Goal: Information Seeking & Learning: Check status

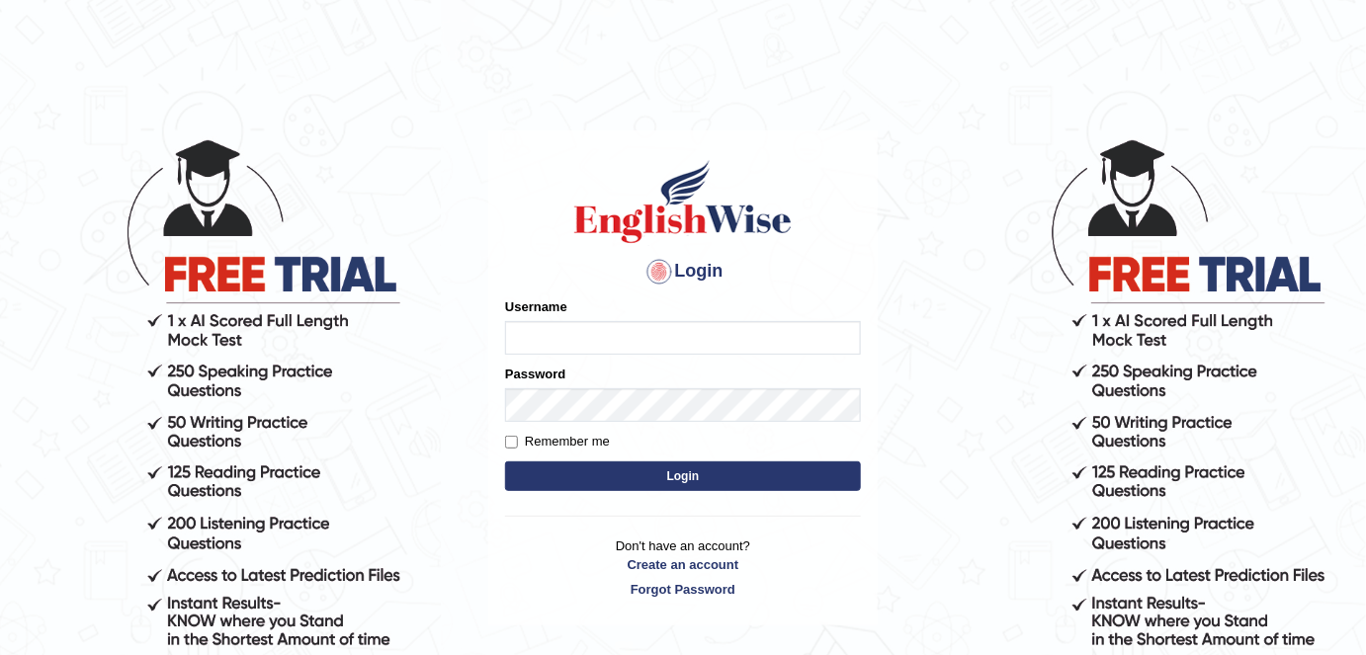
type input "alexa_"
click at [660, 475] on button "Login" at bounding box center [683, 476] width 356 height 30
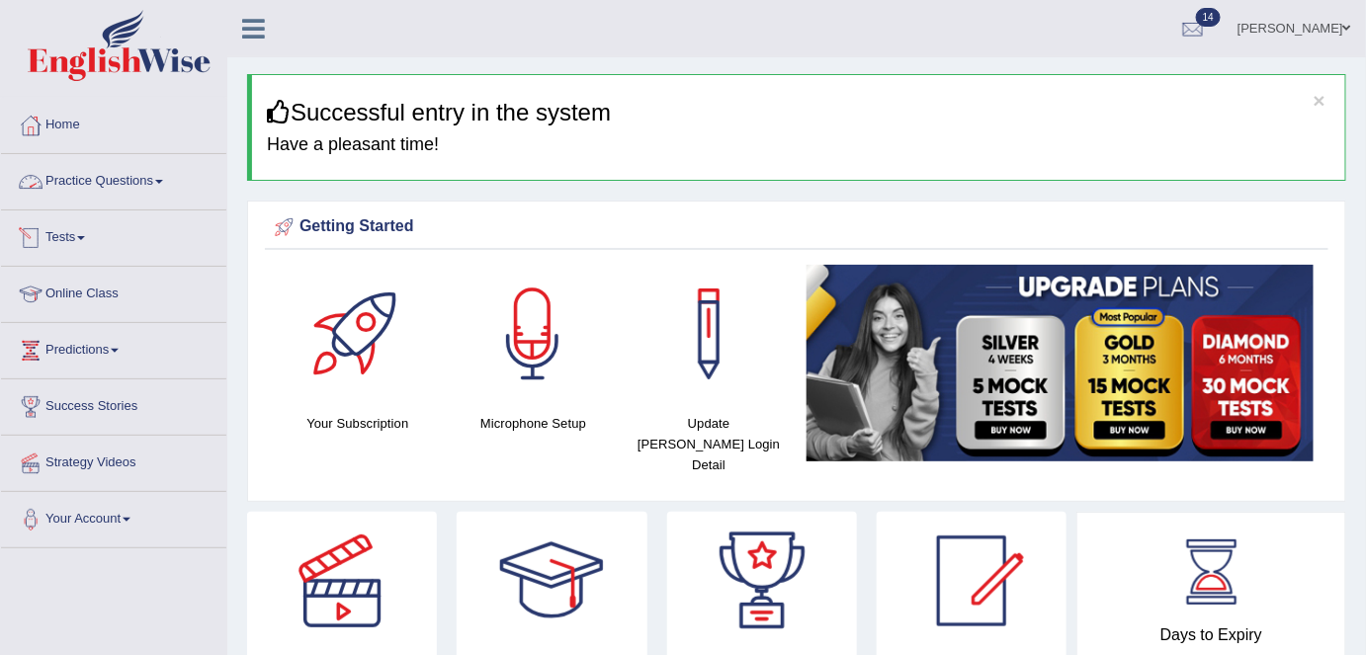
click at [160, 178] on link "Practice Questions" at bounding box center [113, 178] width 225 height 49
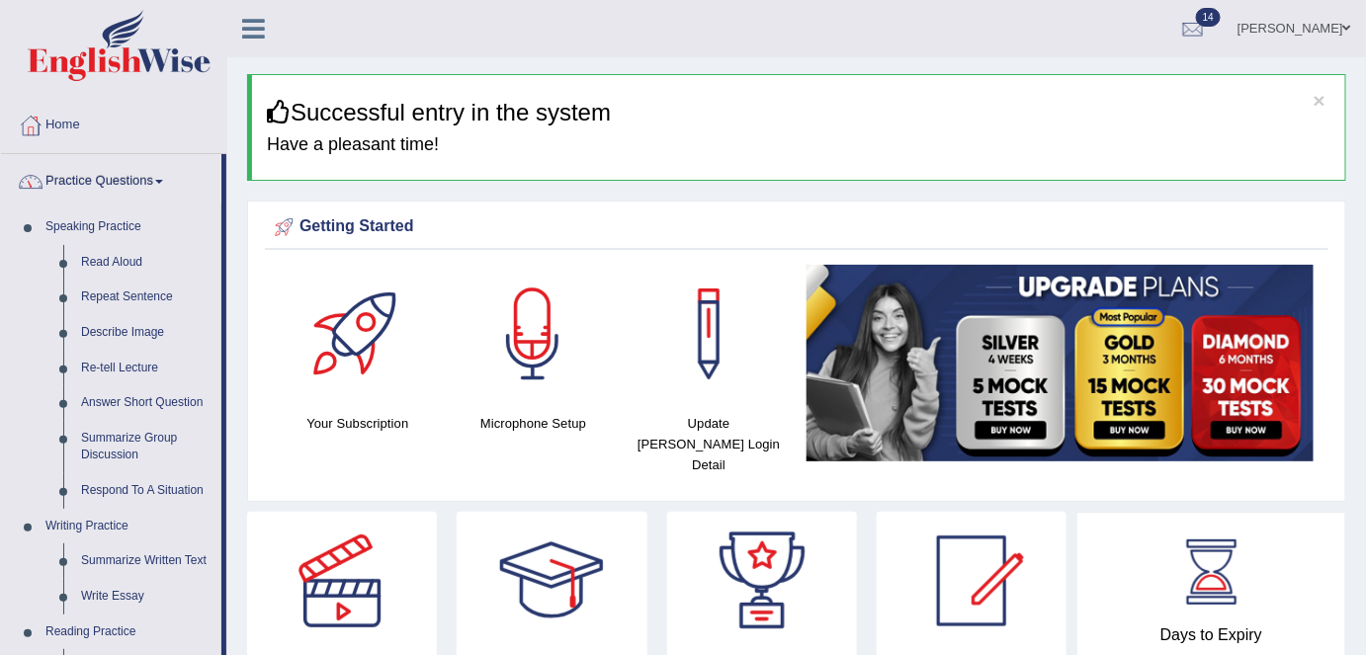
click at [160, 178] on link "Practice Questions" at bounding box center [111, 178] width 220 height 49
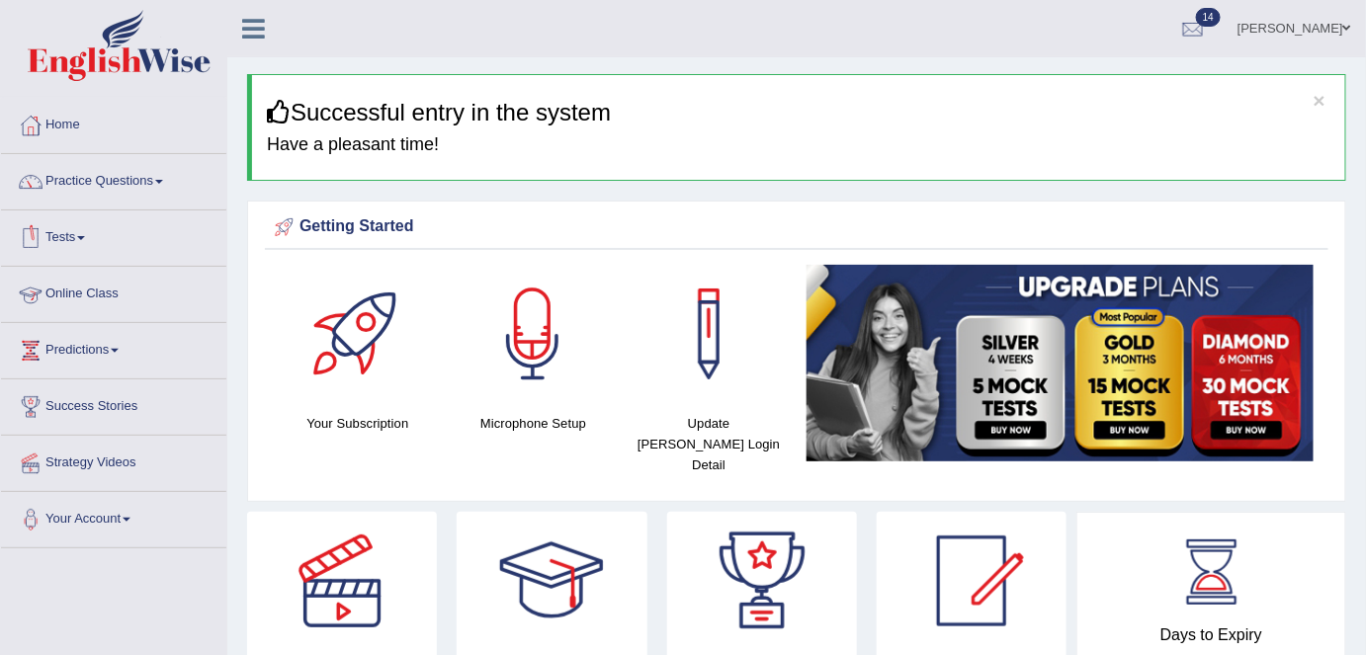
click at [74, 246] on link "Tests" at bounding box center [113, 234] width 225 height 49
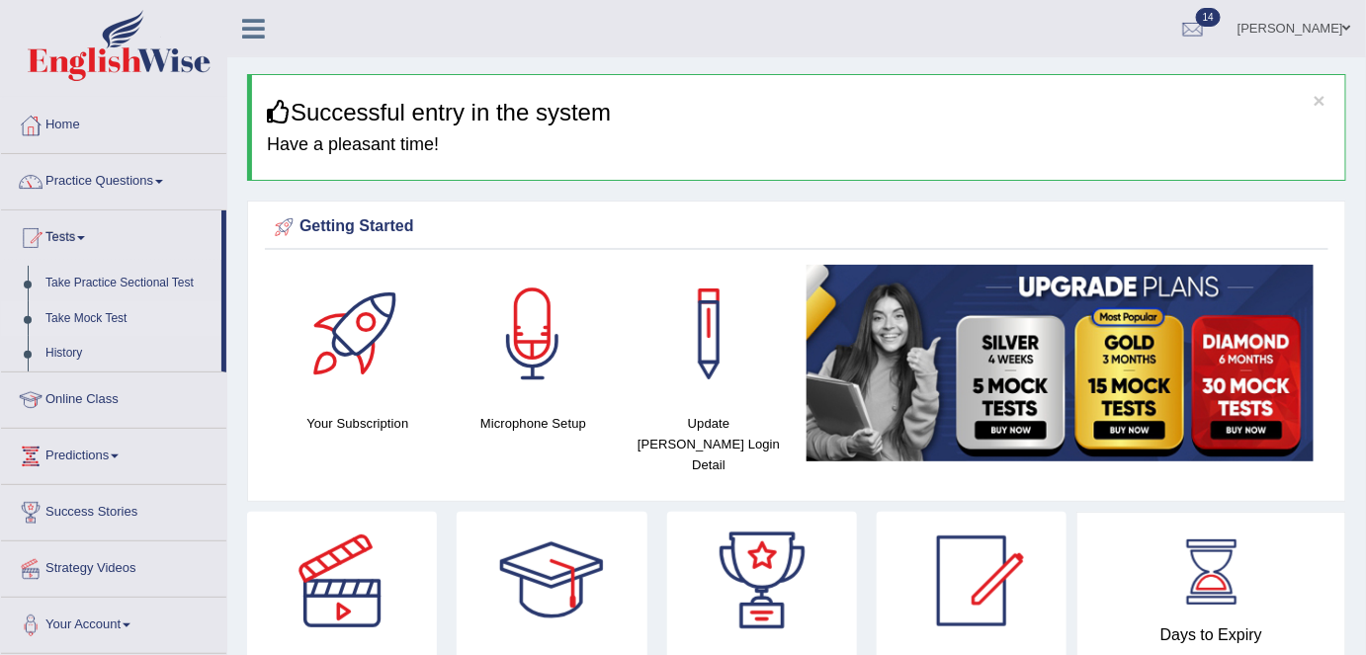
click at [71, 317] on link "Take Mock Test" at bounding box center [129, 319] width 185 height 36
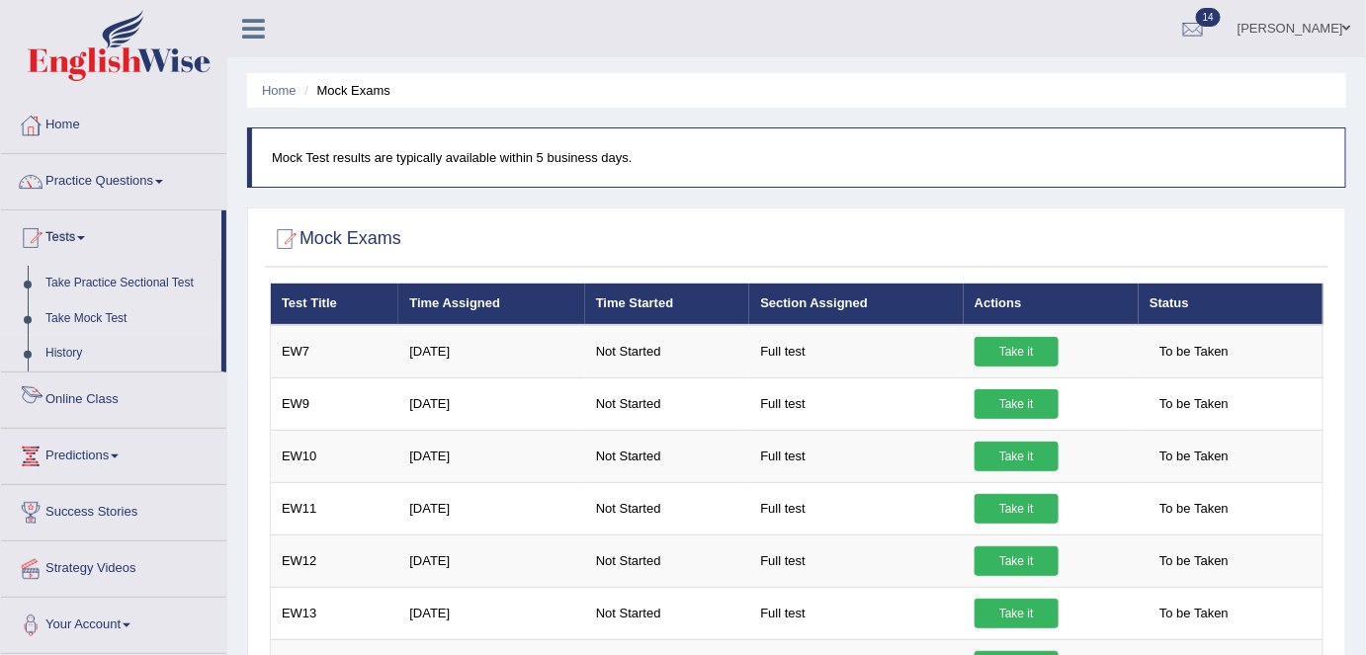
click at [65, 357] on link "History" at bounding box center [129, 354] width 185 height 36
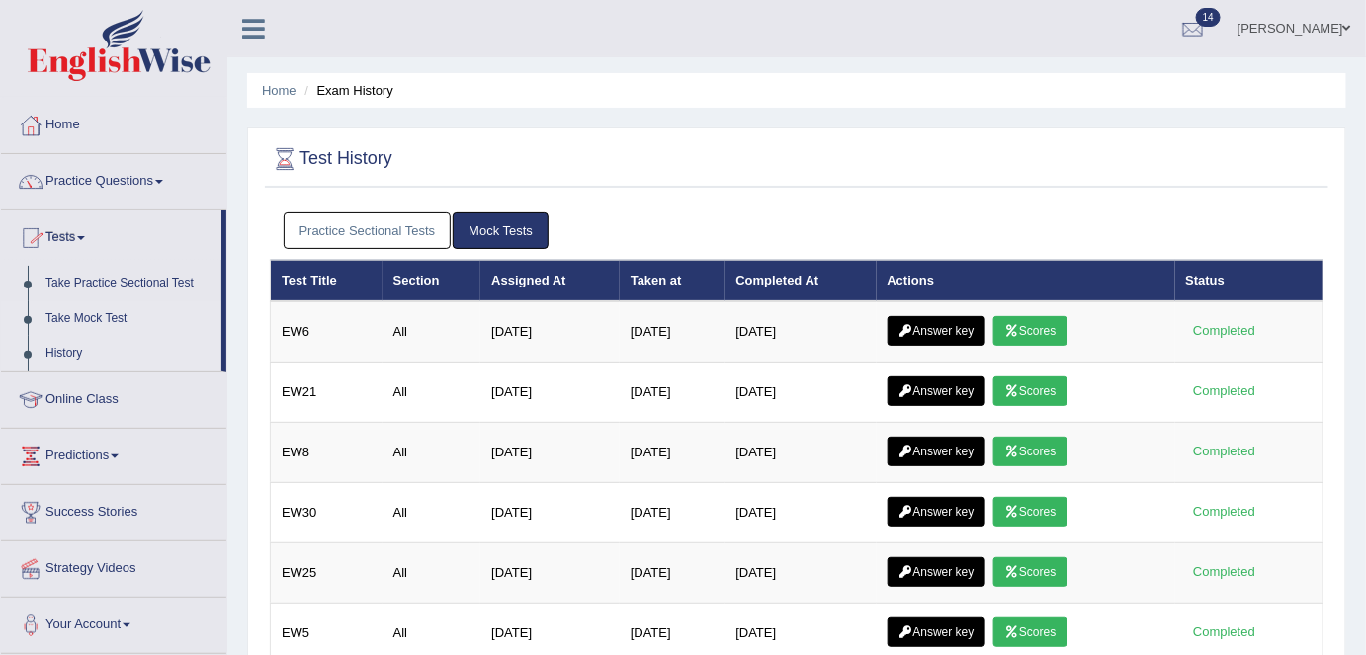
click at [73, 319] on link "Take Mock Test" at bounding box center [129, 319] width 185 height 36
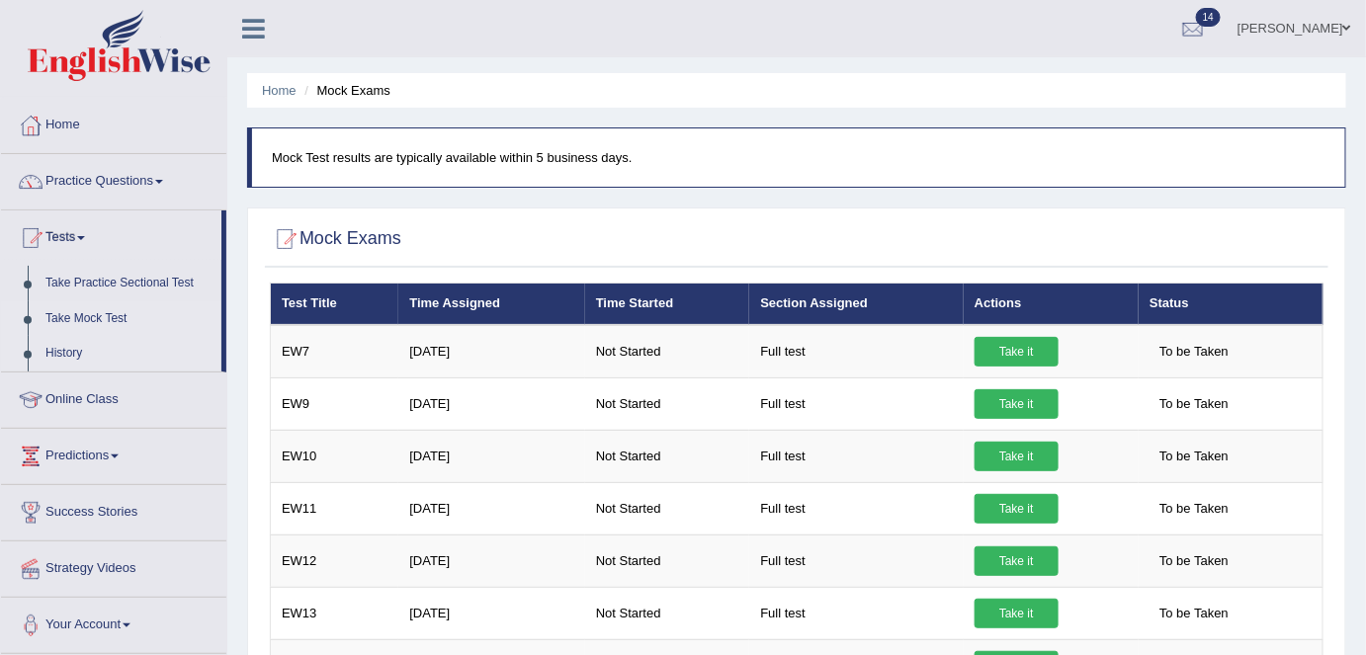
click at [62, 362] on link "History" at bounding box center [129, 354] width 185 height 36
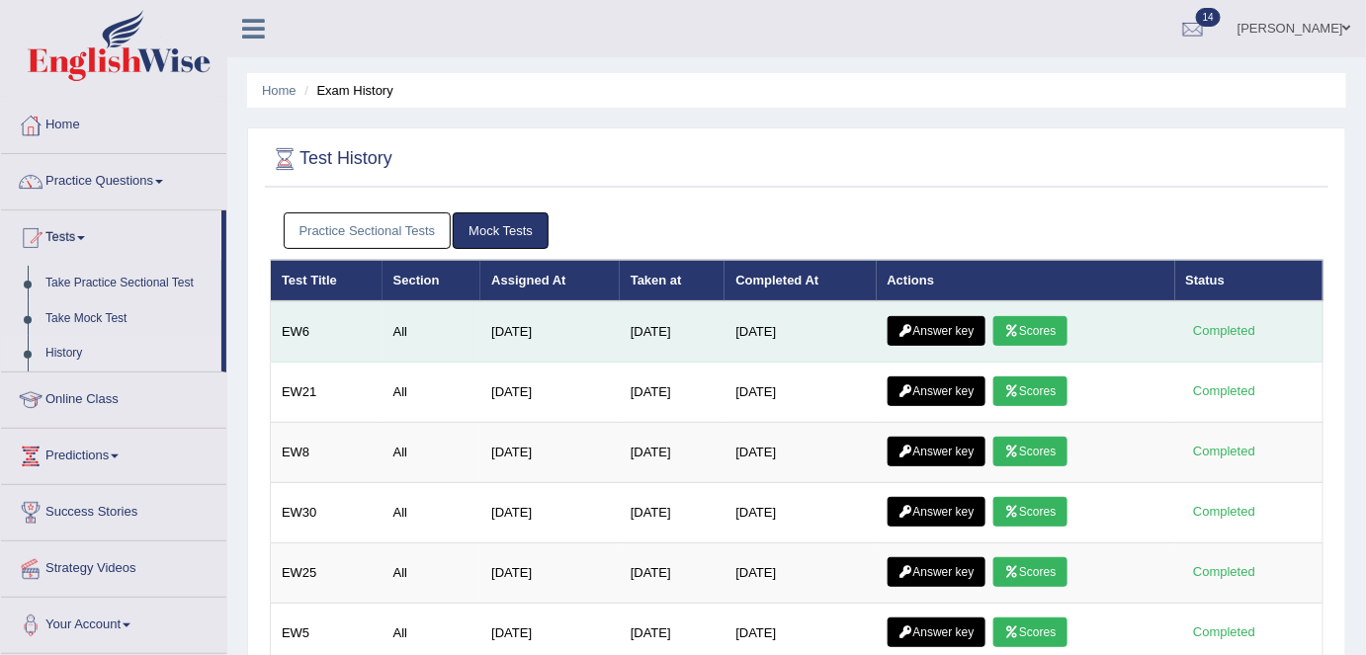
click at [1014, 329] on icon at bounding box center [1011, 331] width 15 height 12
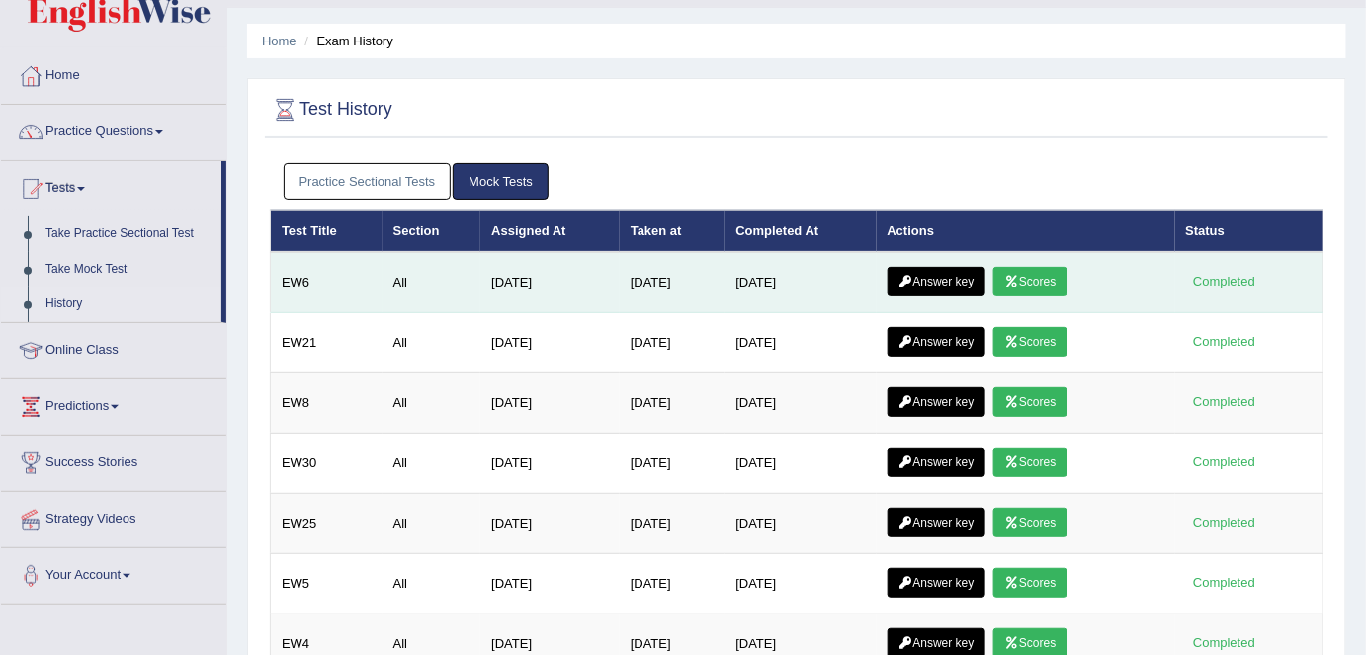
click at [948, 280] on link "Answer key" at bounding box center [936, 282] width 98 height 30
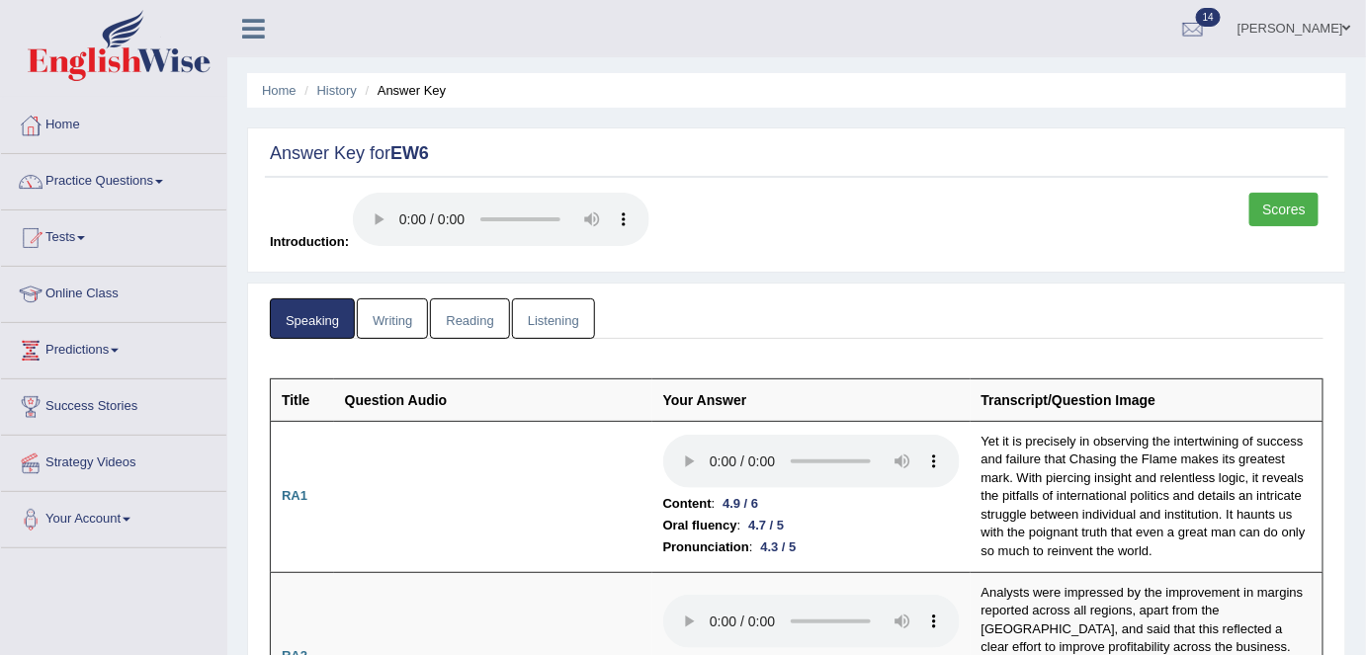
click at [395, 322] on link "Writing" at bounding box center [392, 318] width 71 height 41
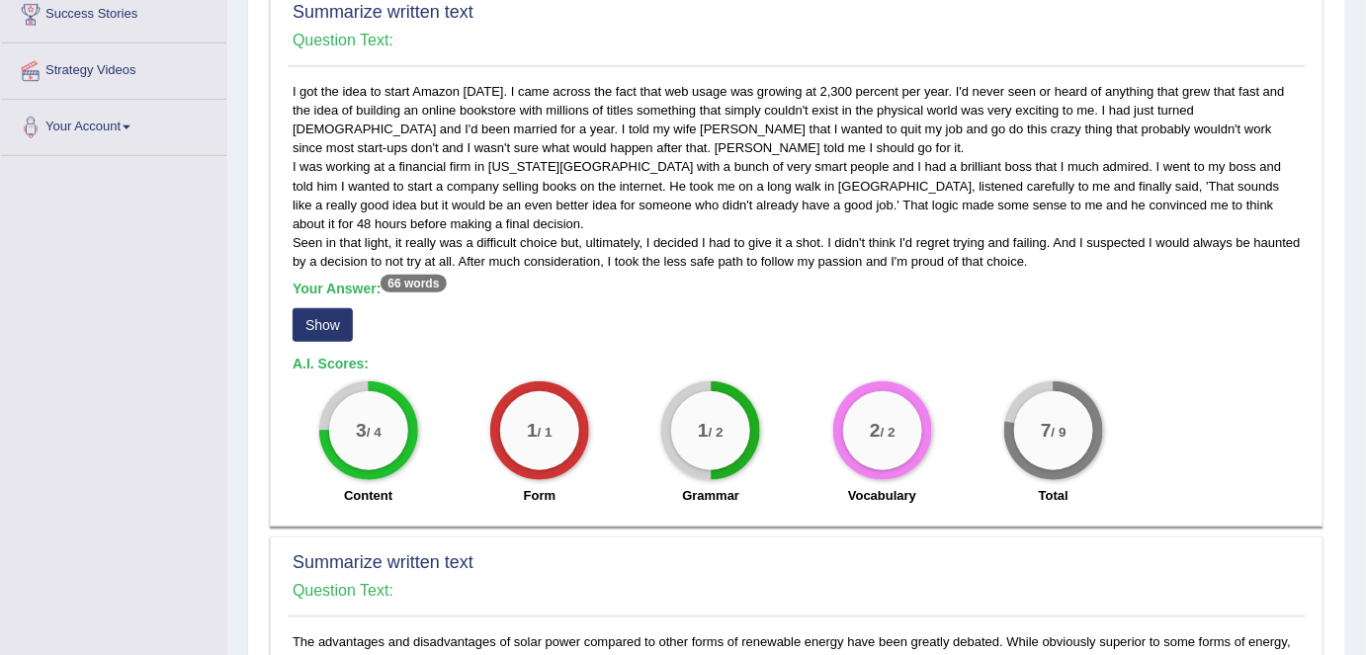
scroll to position [391, 0]
click at [327, 316] on button "Show" at bounding box center [323, 326] width 60 height 34
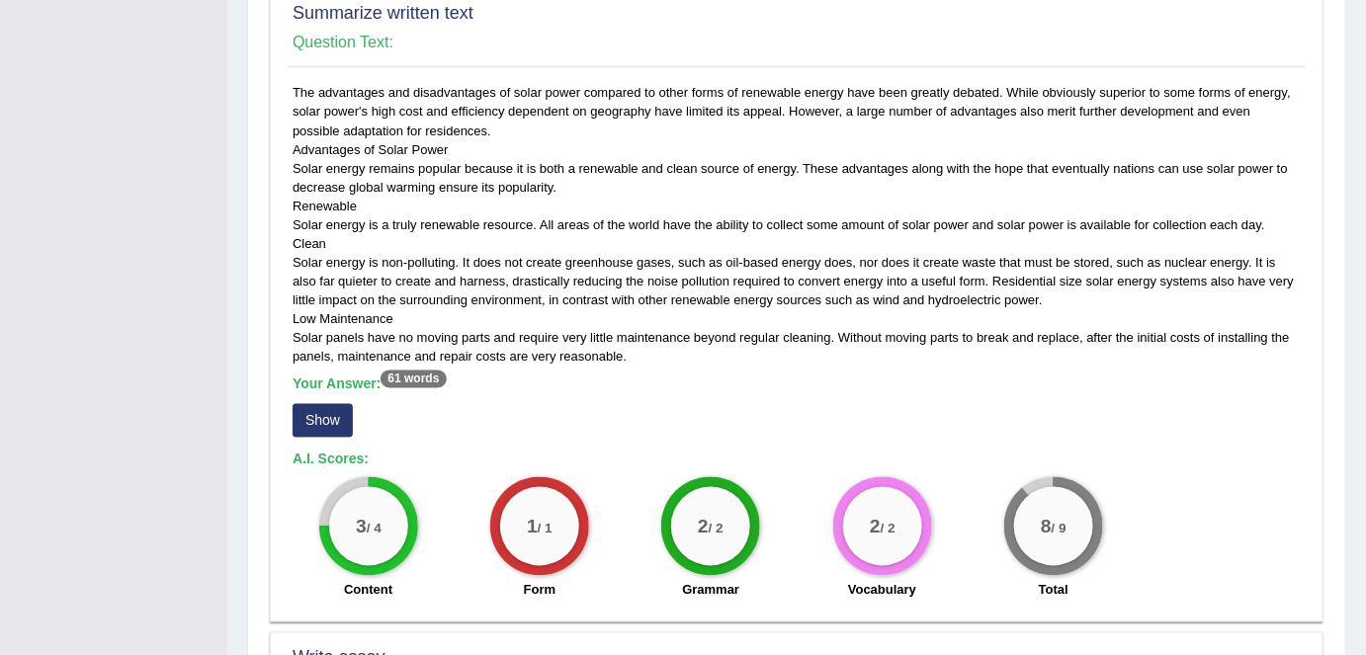
scroll to position [941, 0]
click at [322, 415] on button "Show" at bounding box center [323, 421] width 60 height 34
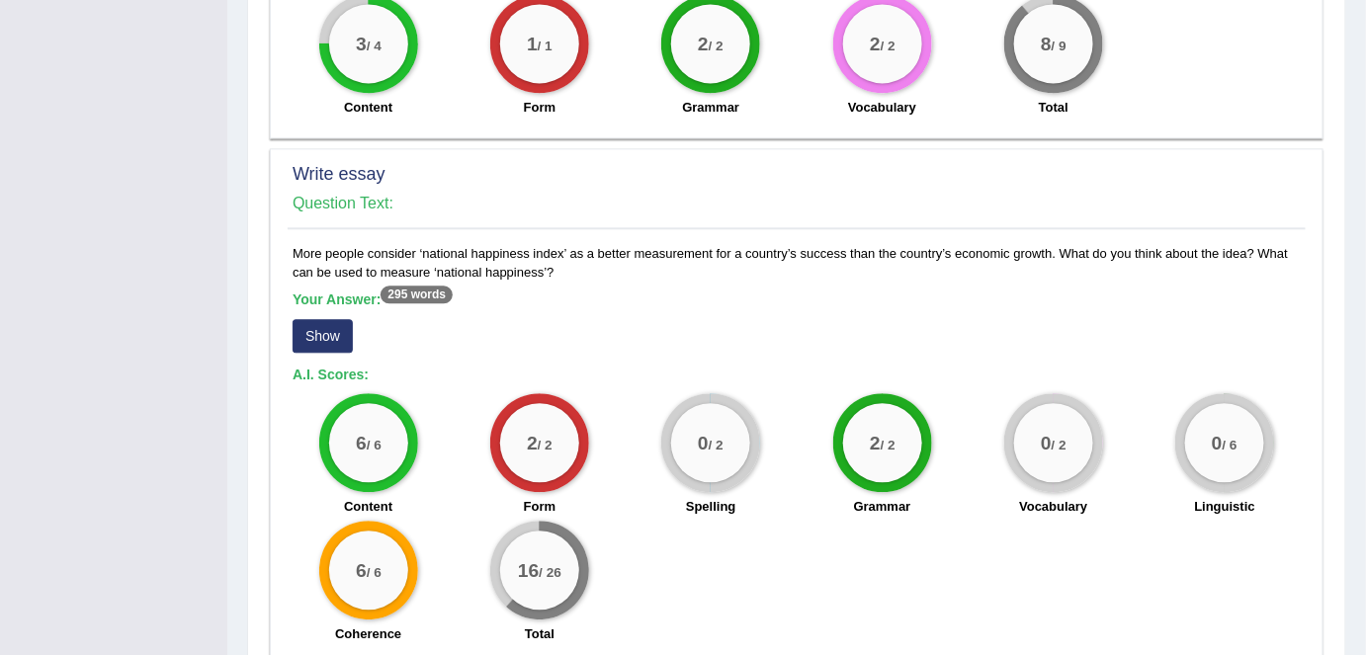
scroll to position [1452, 0]
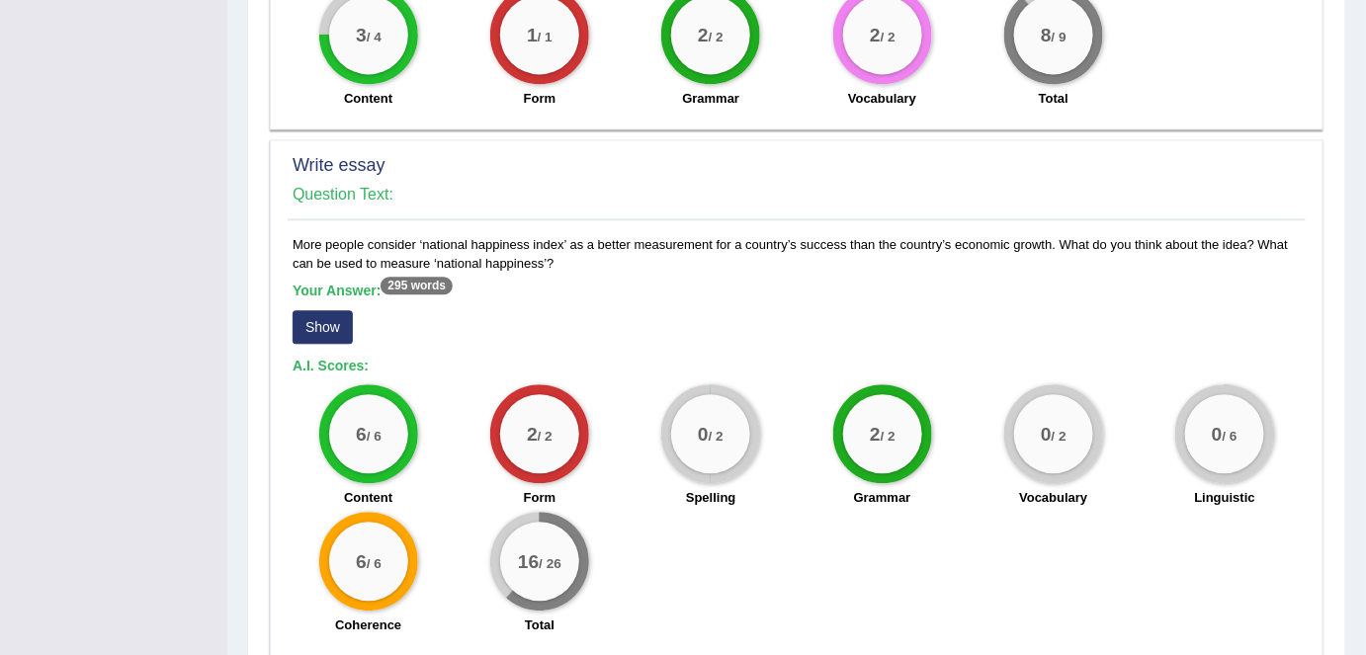
click at [324, 321] on button "Show" at bounding box center [323, 327] width 60 height 34
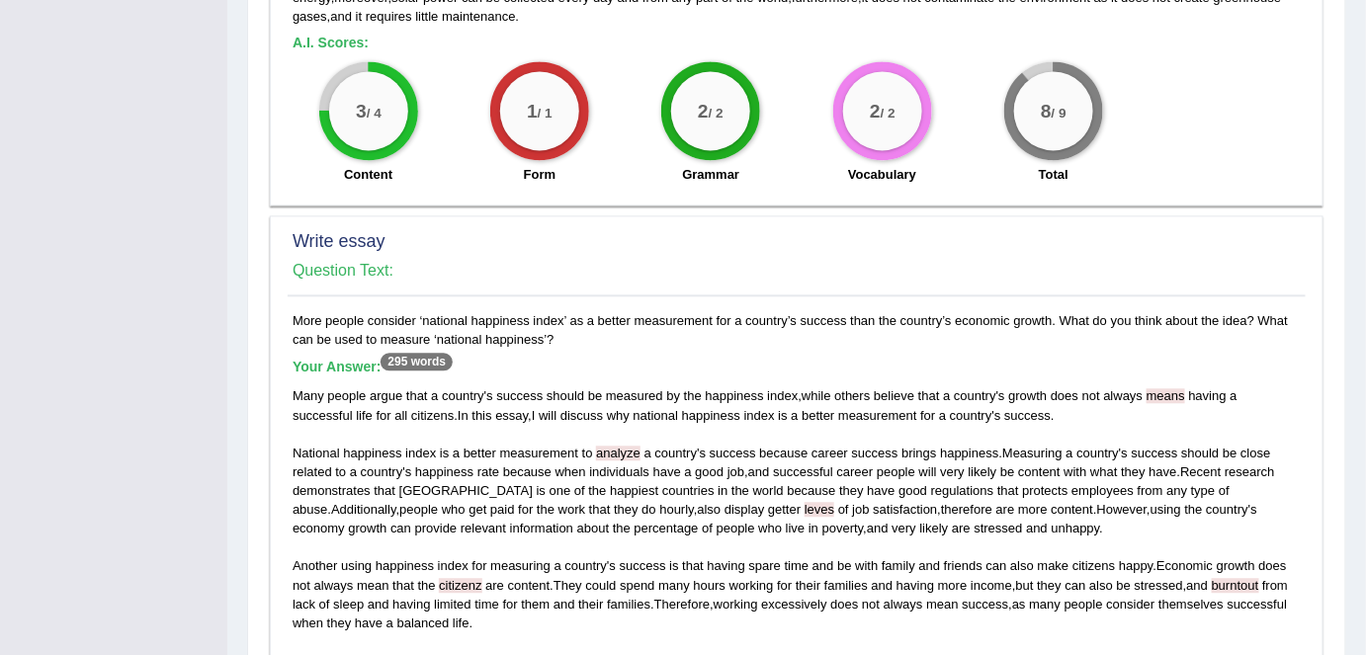
scroll to position [1371, 0]
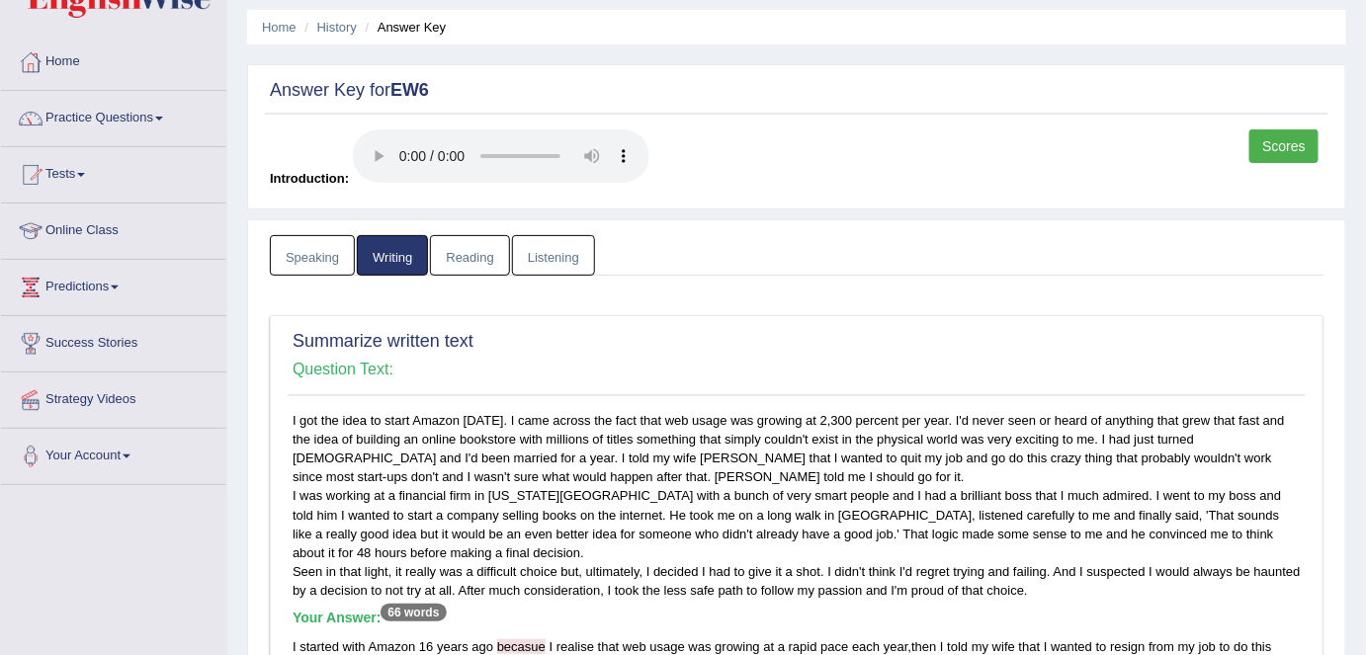
scroll to position [62, 0]
click at [463, 254] on link "Reading" at bounding box center [469, 256] width 79 height 41
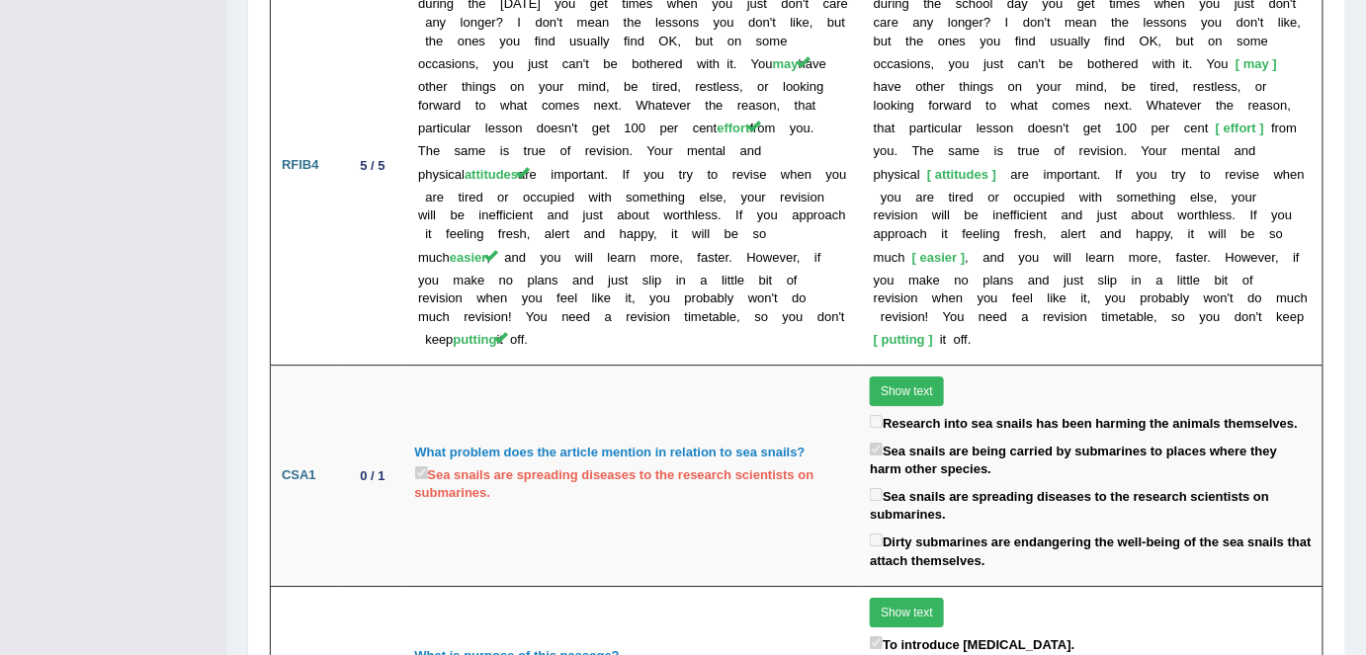
scroll to position [4303, 0]
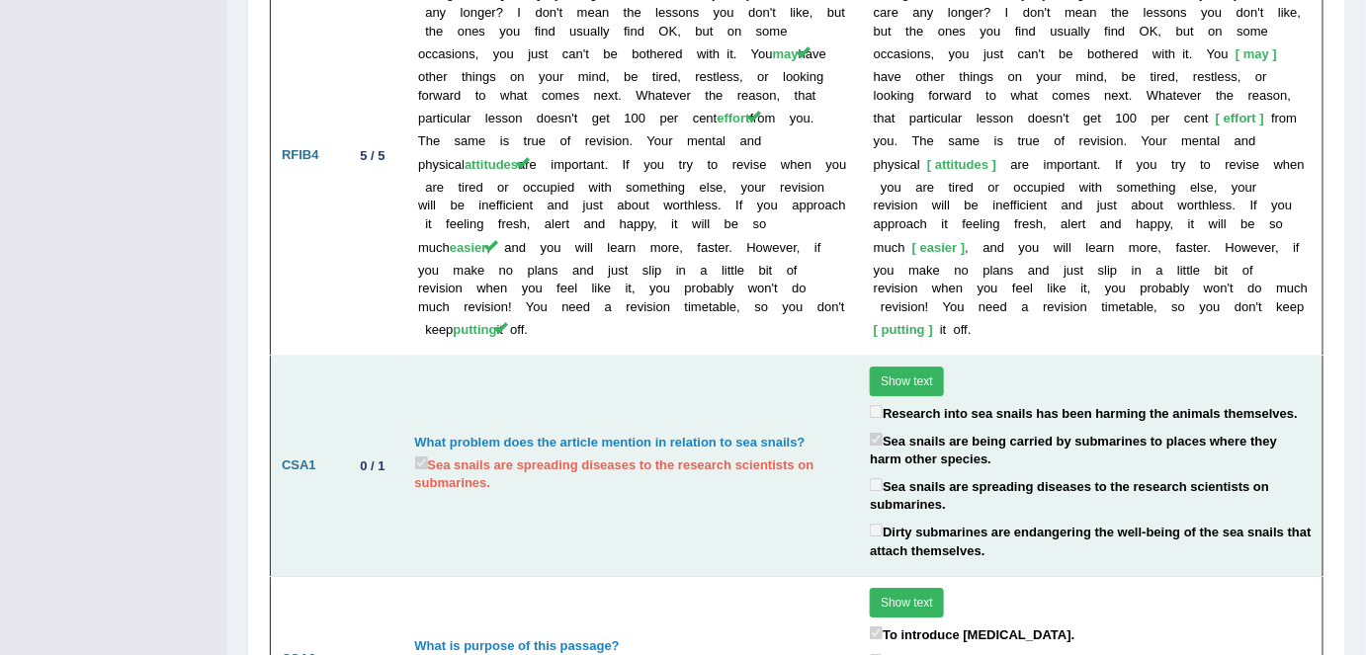
click at [853, 356] on td "What problem does the article mention in relation to sea snails? Sea snails are…" at bounding box center [632, 466] width 456 height 221
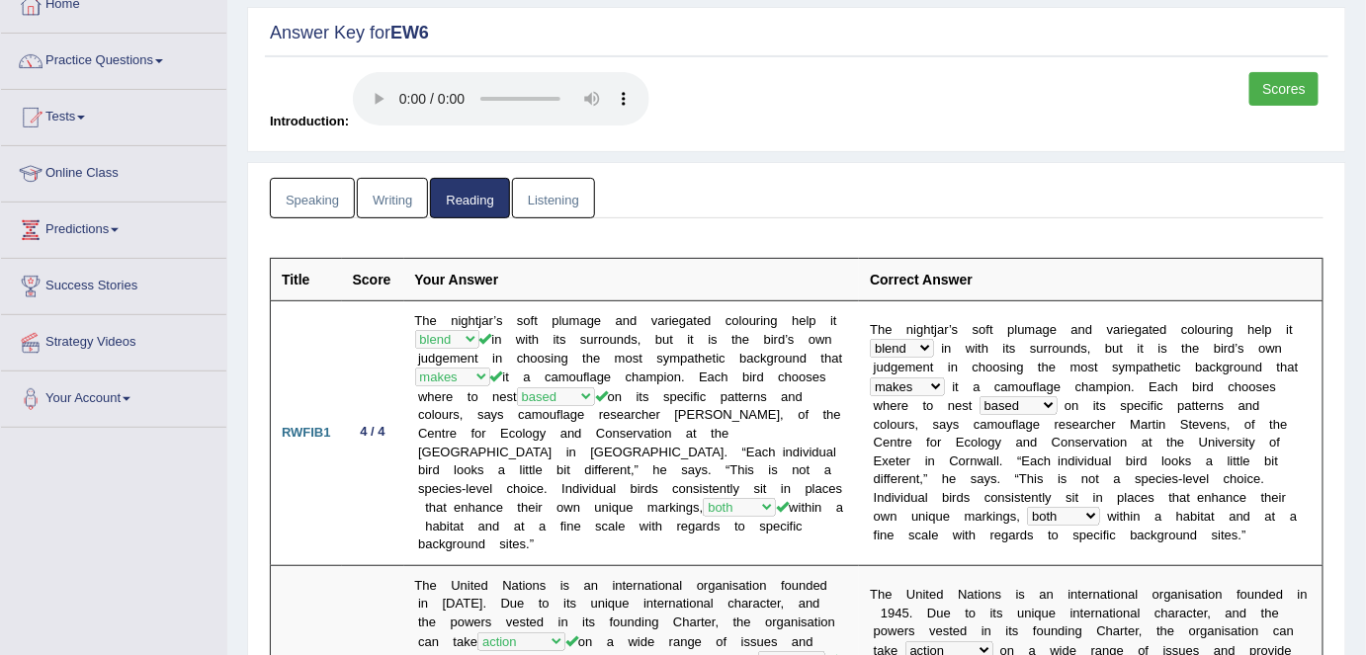
scroll to position [0, 0]
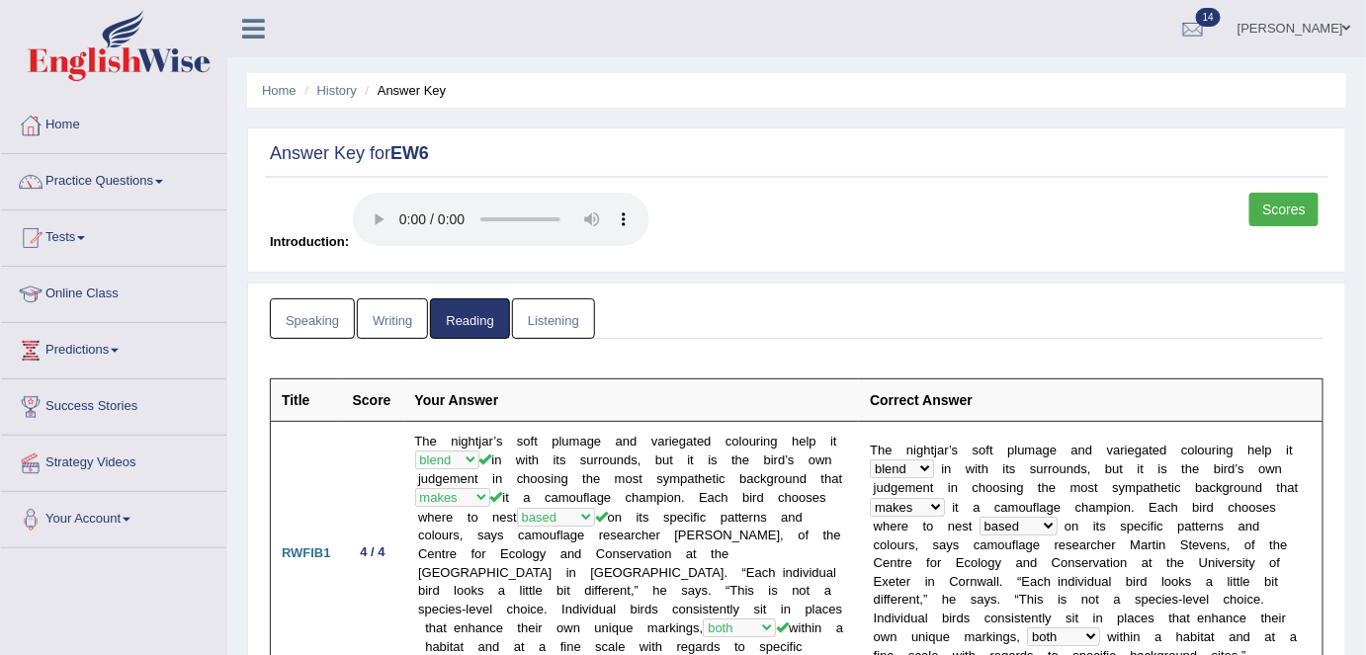
click at [556, 320] on link "Listening" at bounding box center [553, 318] width 83 height 41
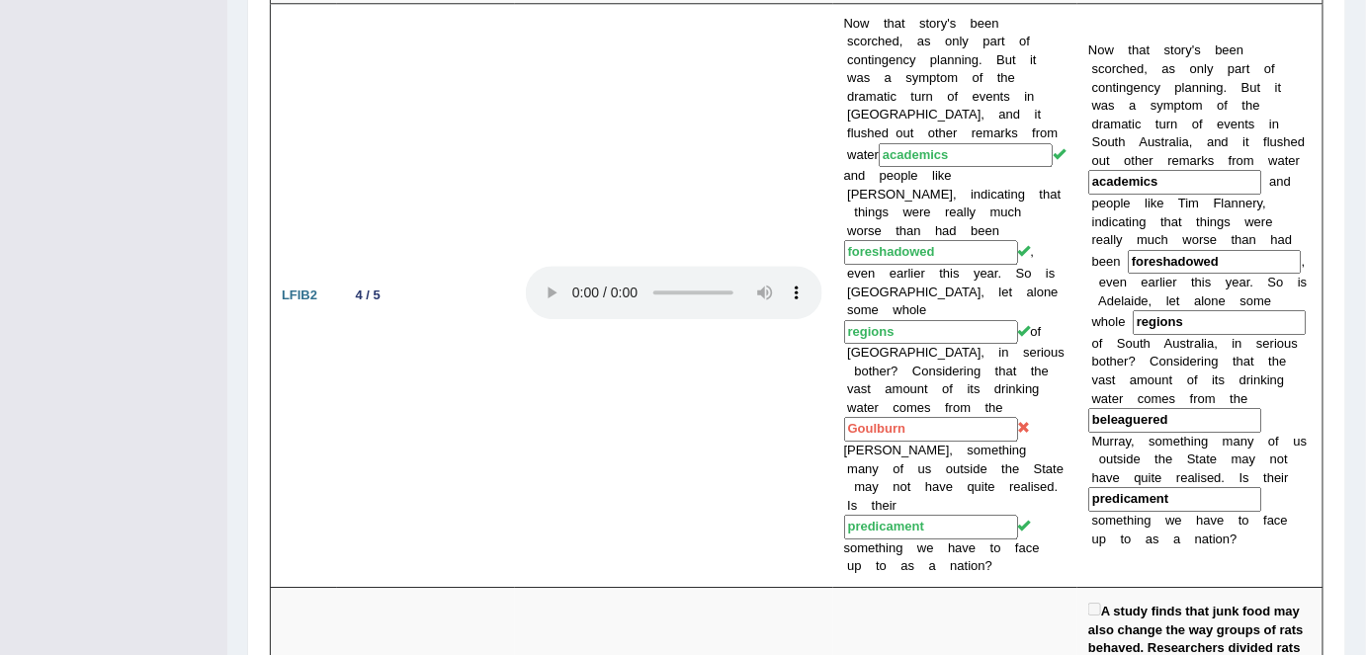
scroll to position [1847, 0]
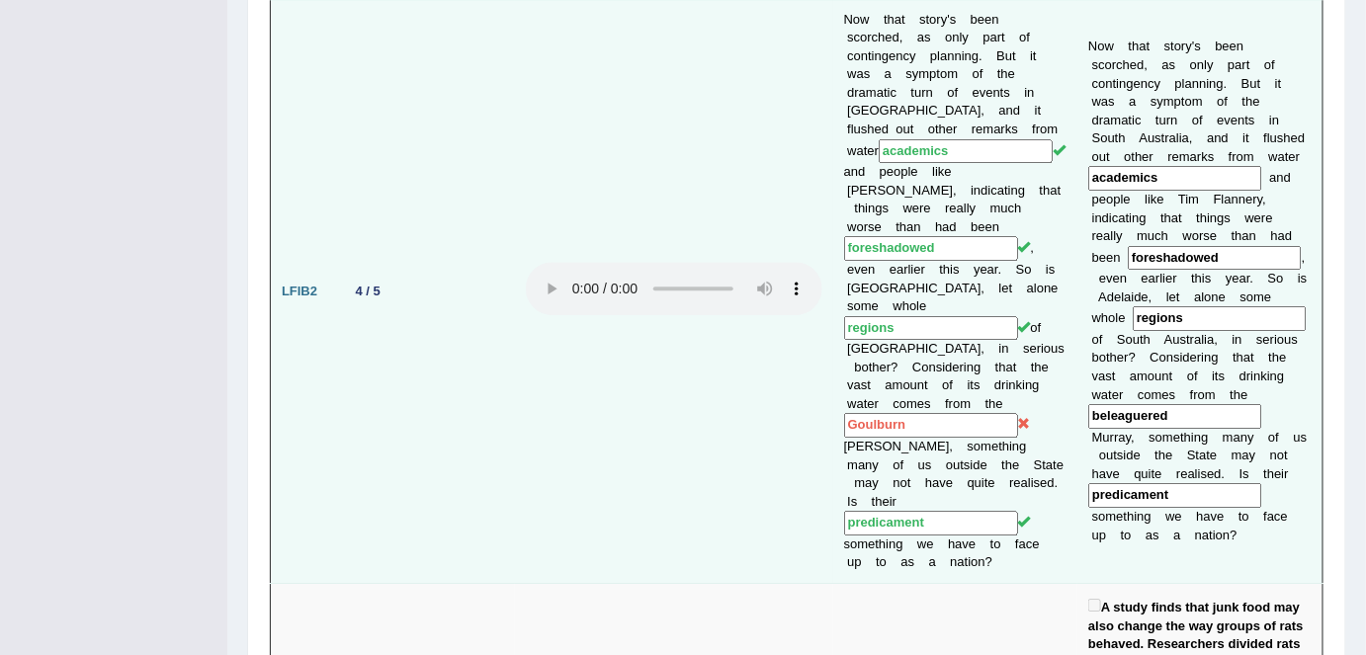
drag, startPoint x: 1175, startPoint y: 373, endPoint x: 1087, endPoint y: 377, distance: 88.0
click at [1087, 377] on td "N o w t h a t s t o r y ' s b e e n s c o r c h e d , a s o n l y p a r t o f c…" at bounding box center [1199, 291] width 245 height 584
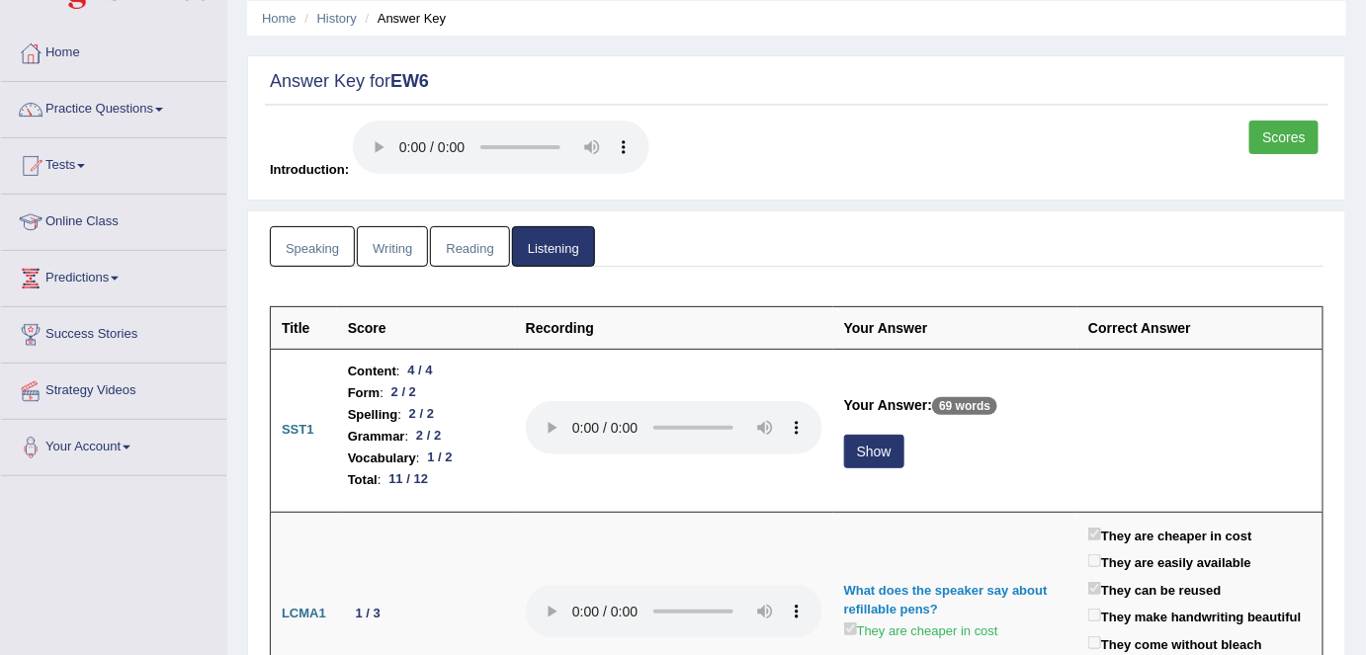
scroll to position [71, 0]
click at [476, 250] on link "Reading" at bounding box center [469, 247] width 79 height 41
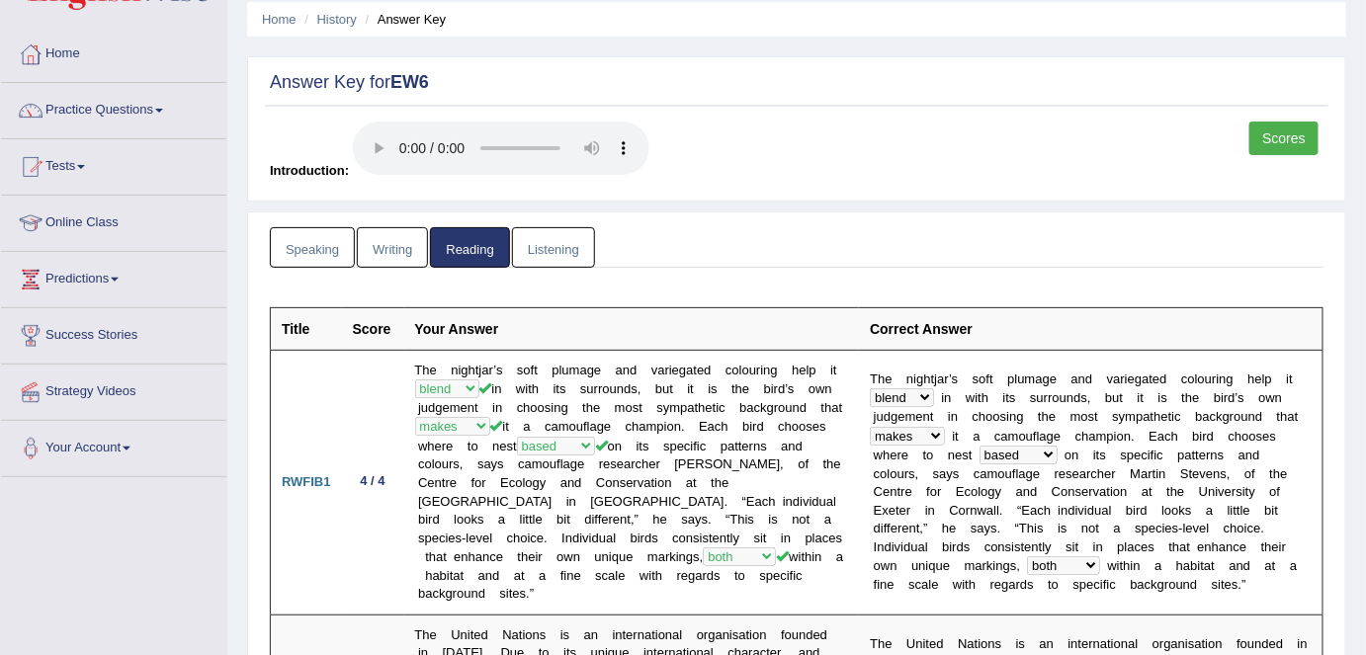
click at [378, 251] on link "Writing" at bounding box center [392, 247] width 71 height 41
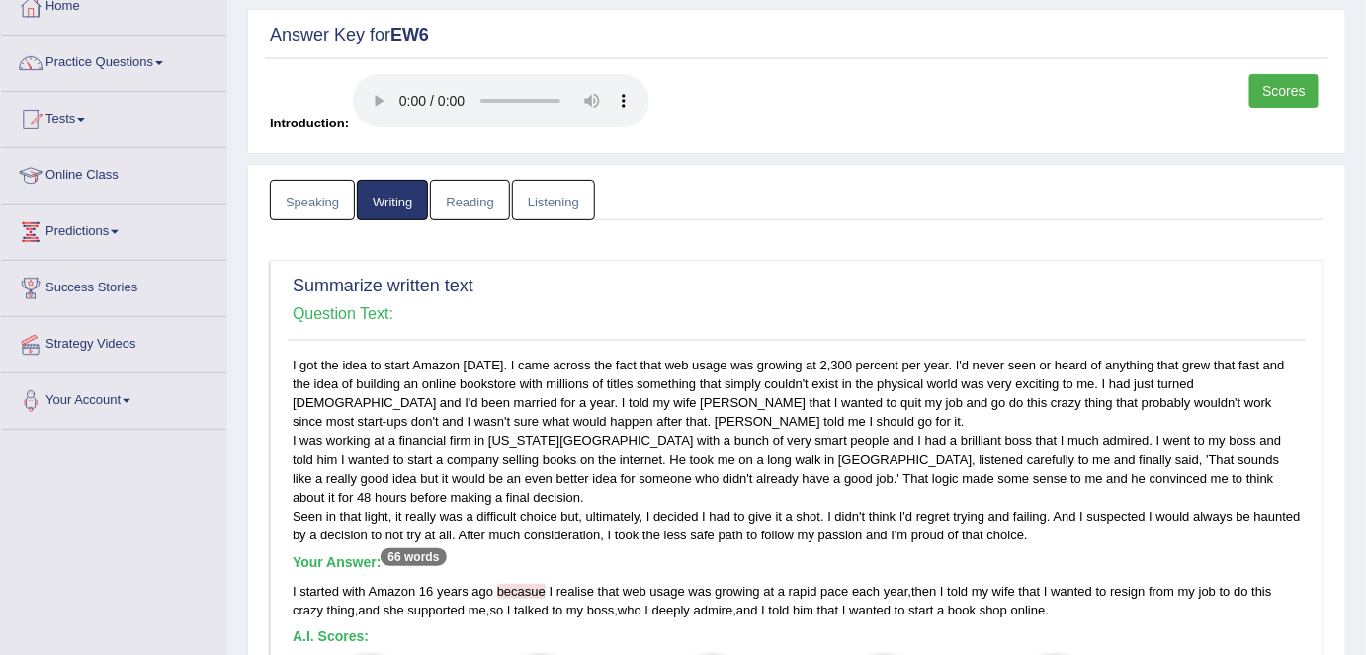
scroll to position [0, 0]
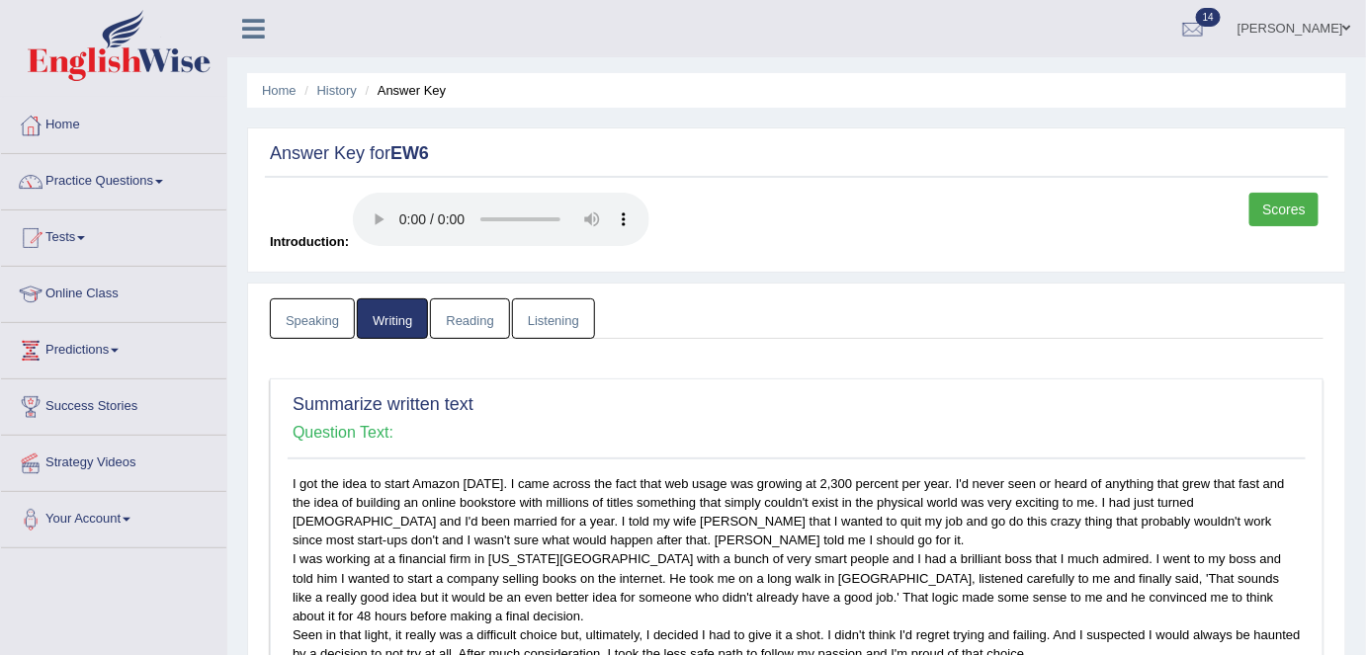
click at [321, 303] on link "Speaking" at bounding box center [312, 318] width 85 height 41
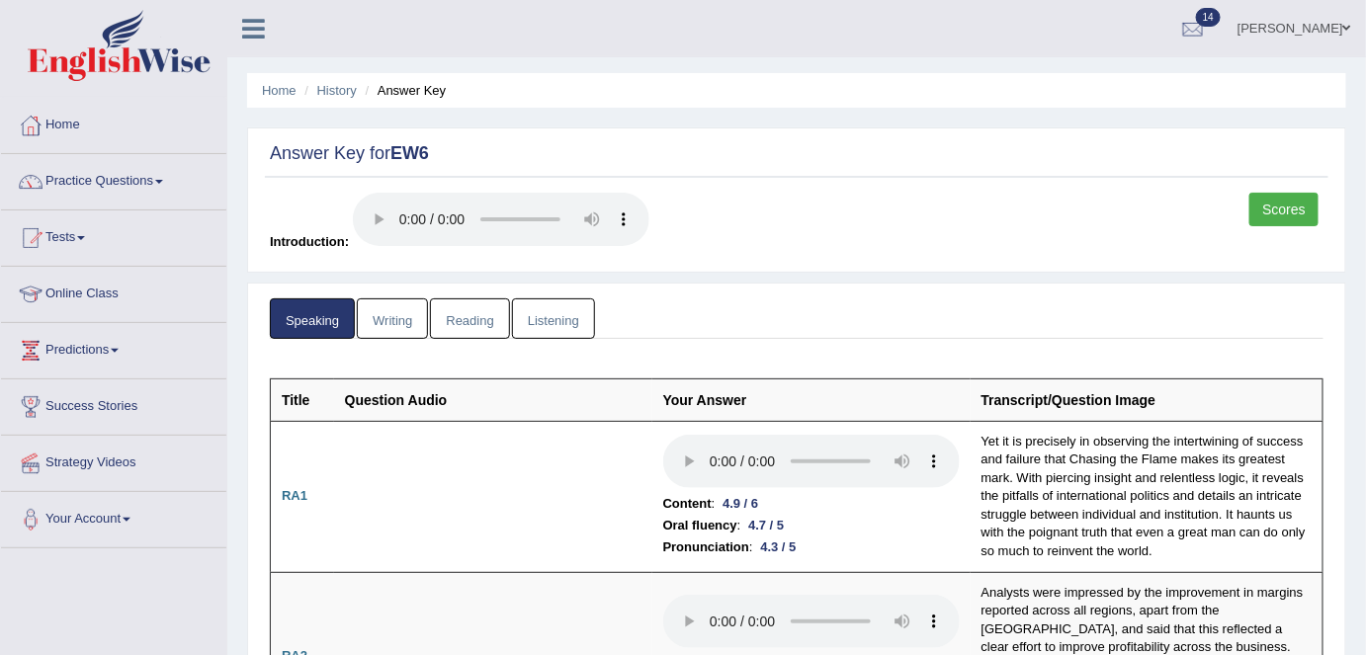
click at [1272, 213] on link "Scores" at bounding box center [1283, 210] width 69 height 34
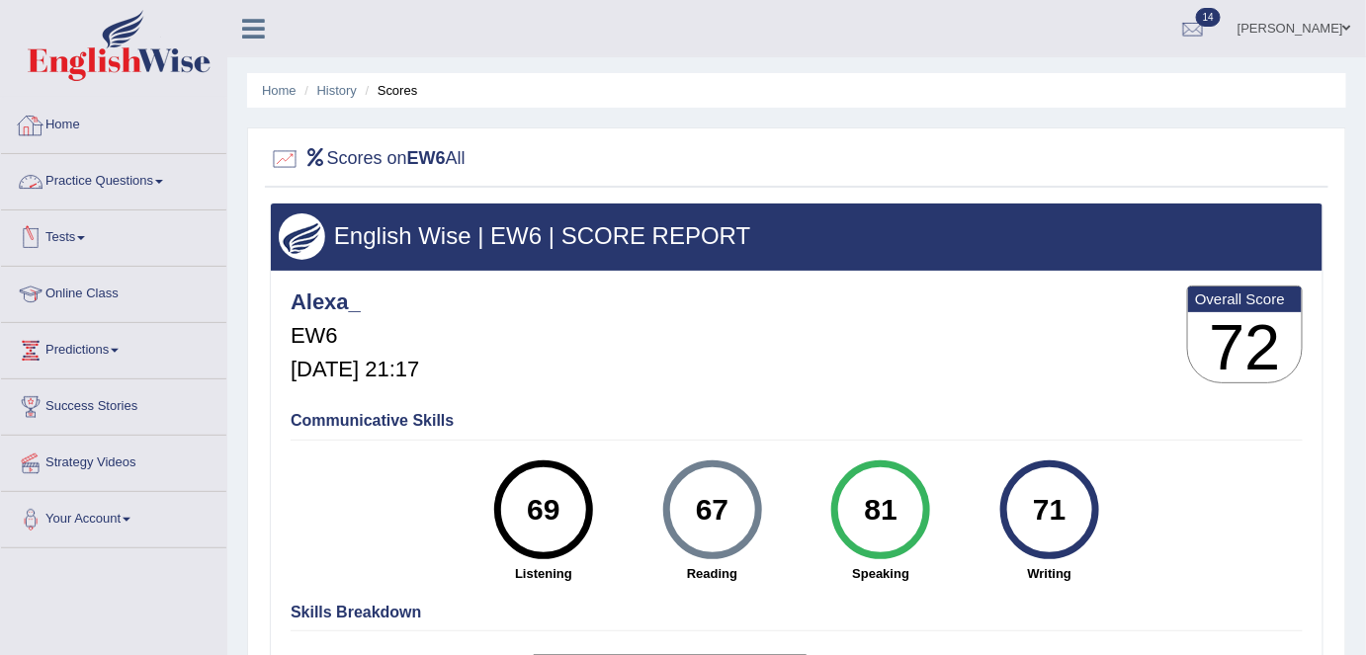
click at [63, 183] on link "Practice Questions" at bounding box center [113, 178] width 225 height 49
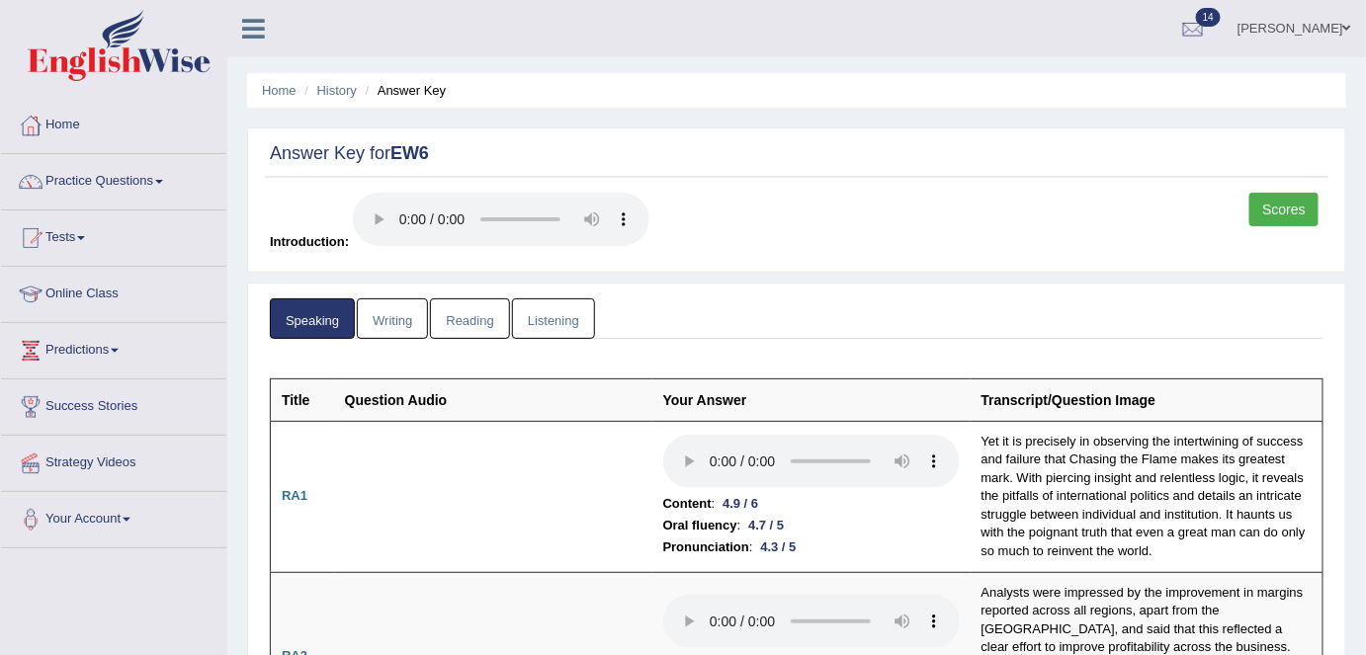
click at [483, 307] on link "Reading" at bounding box center [469, 318] width 79 height 41
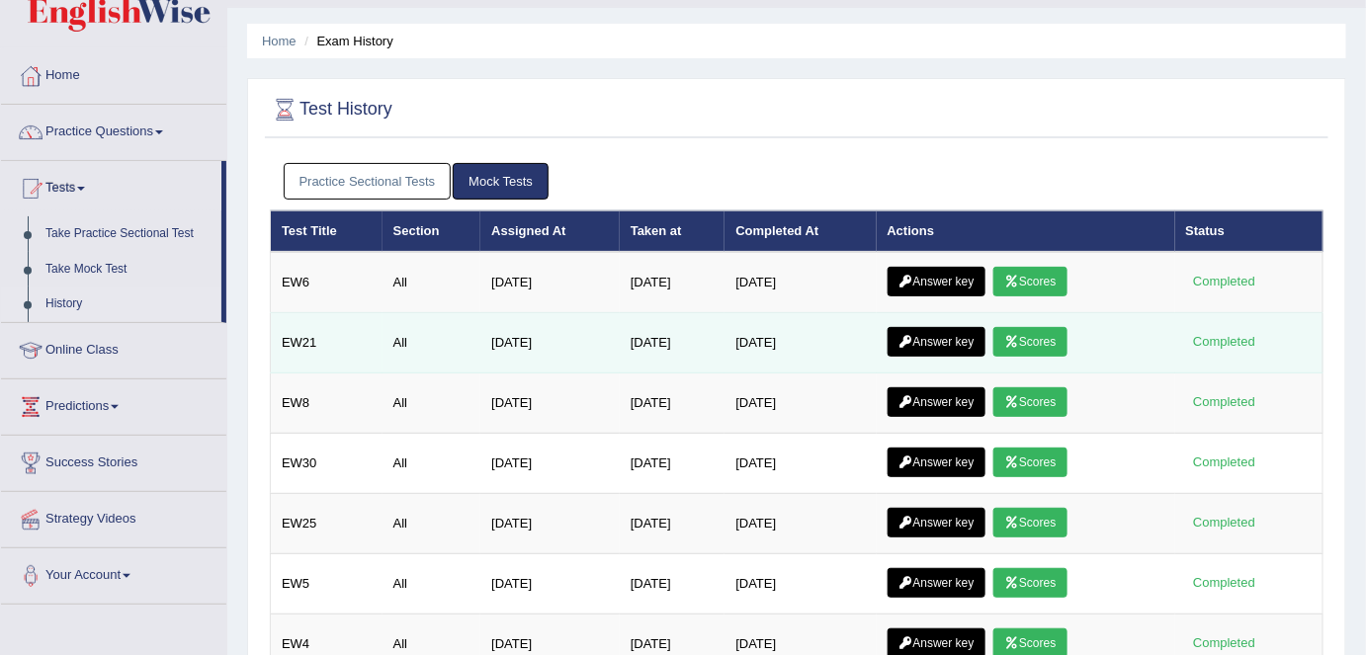
click at [1019, 336] on icon at bounding box center [1011, 342] width 15 height 12
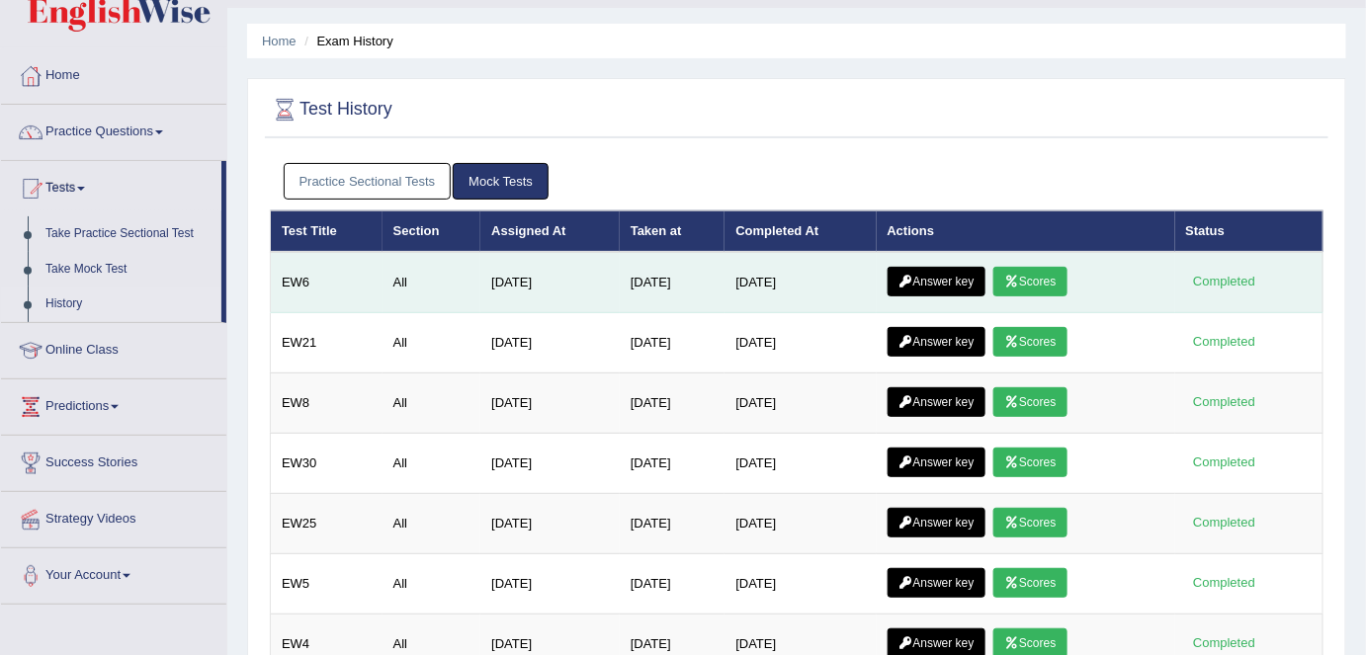
drag, startPoint x: 0, startPoint y: 0, endPoint x: 935, endPoint y: 280, distance: 975.8
click at [935, 280] on link "Answer key" at bounding box center [936, 282] width 98 height 30
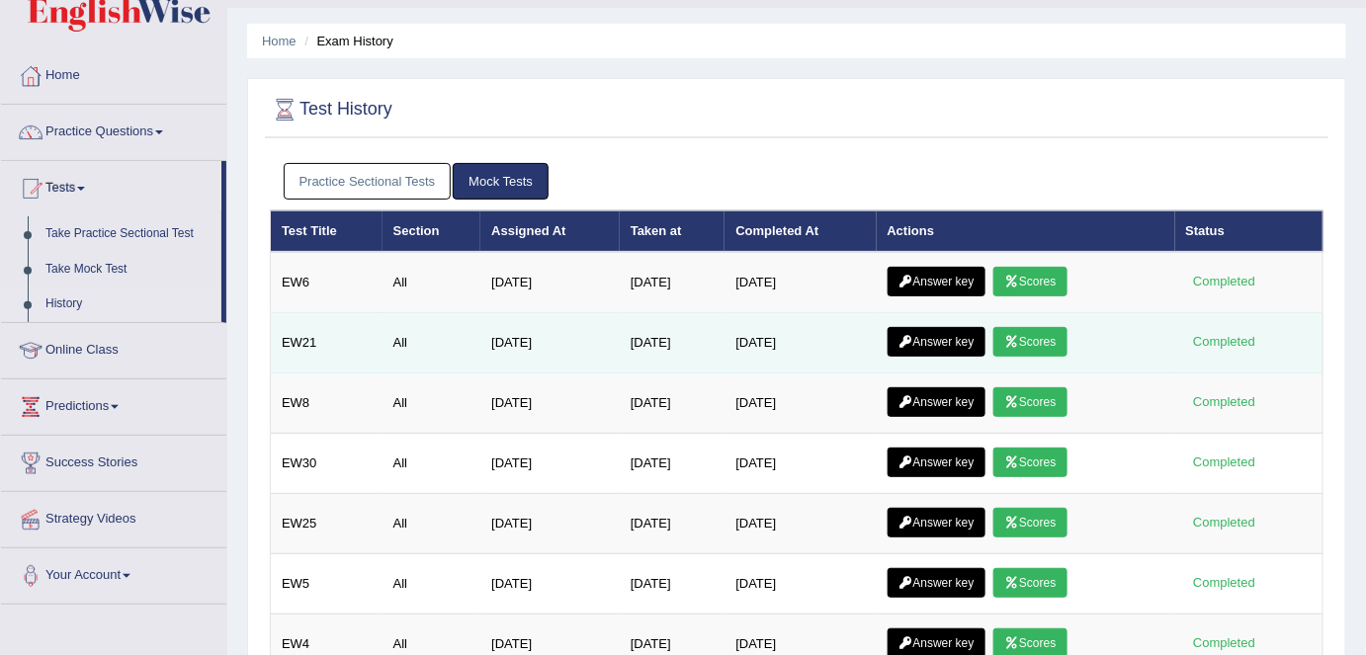
click at [934, 339] on link "Answer key" at bounding box center [936, 342] width 98 height 30
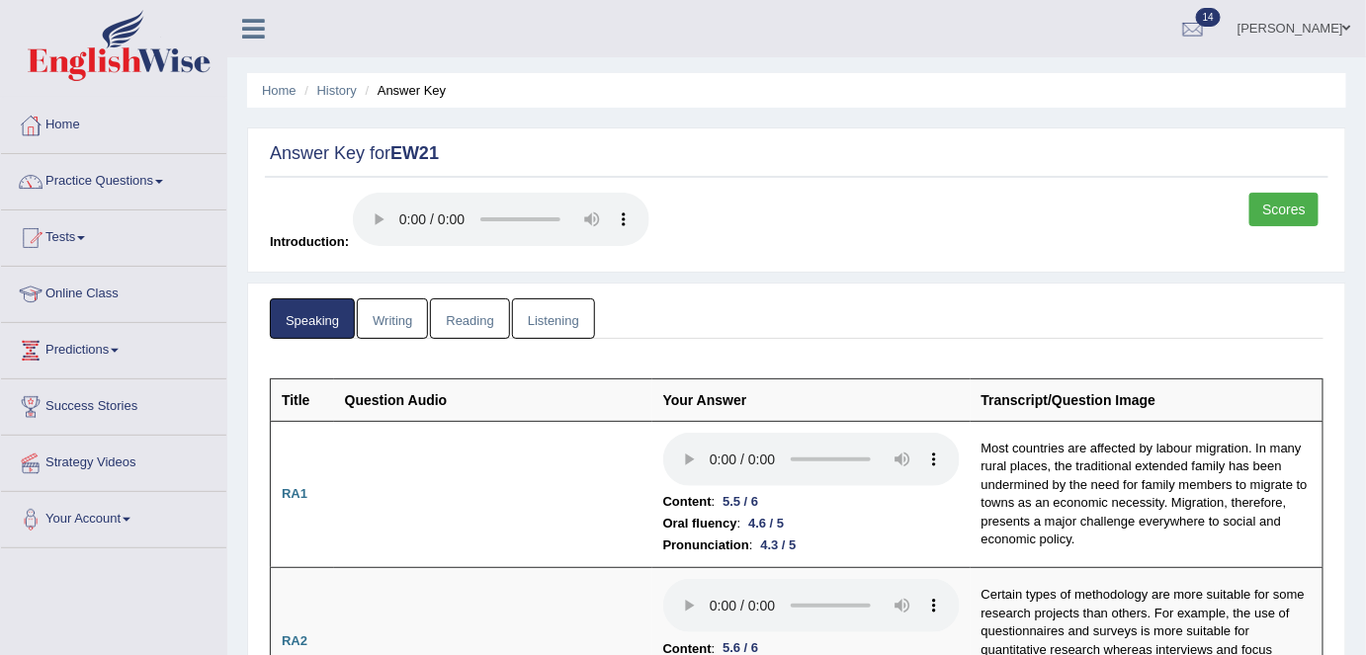
click at [377, 315] on link "Writing" at bounding box center [392, 318] width 71 height 41
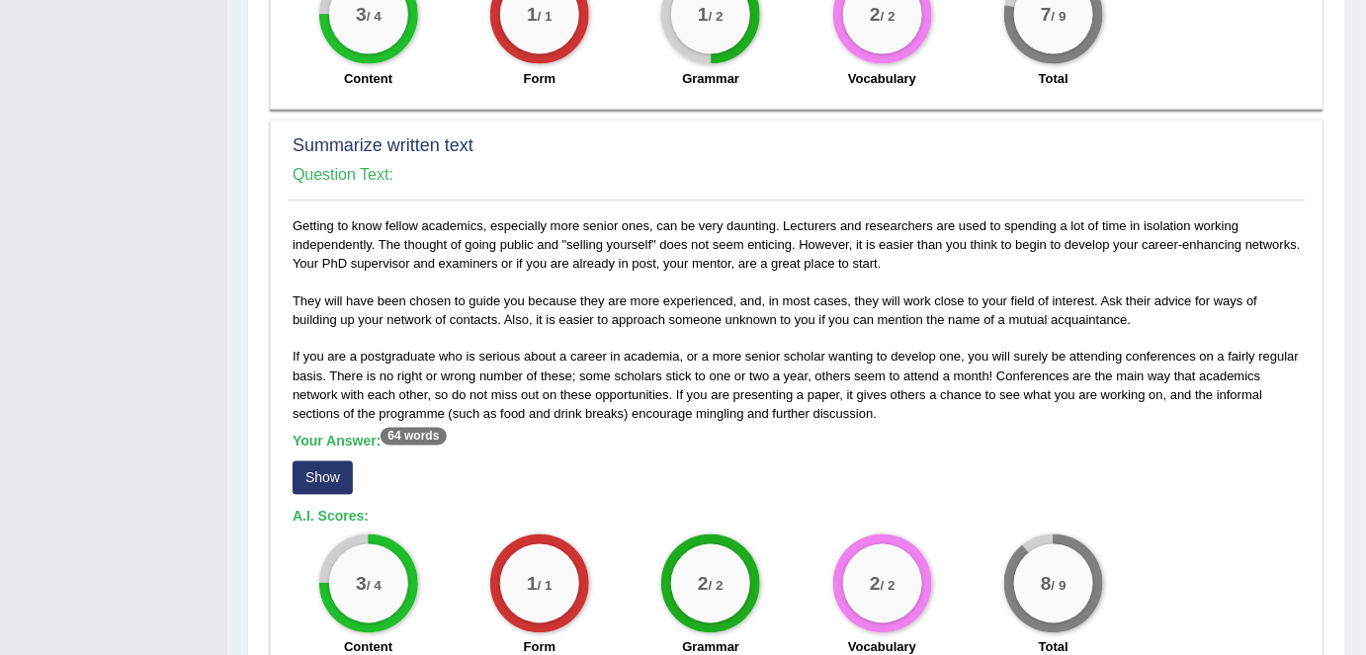
scroll to position [920, 0]
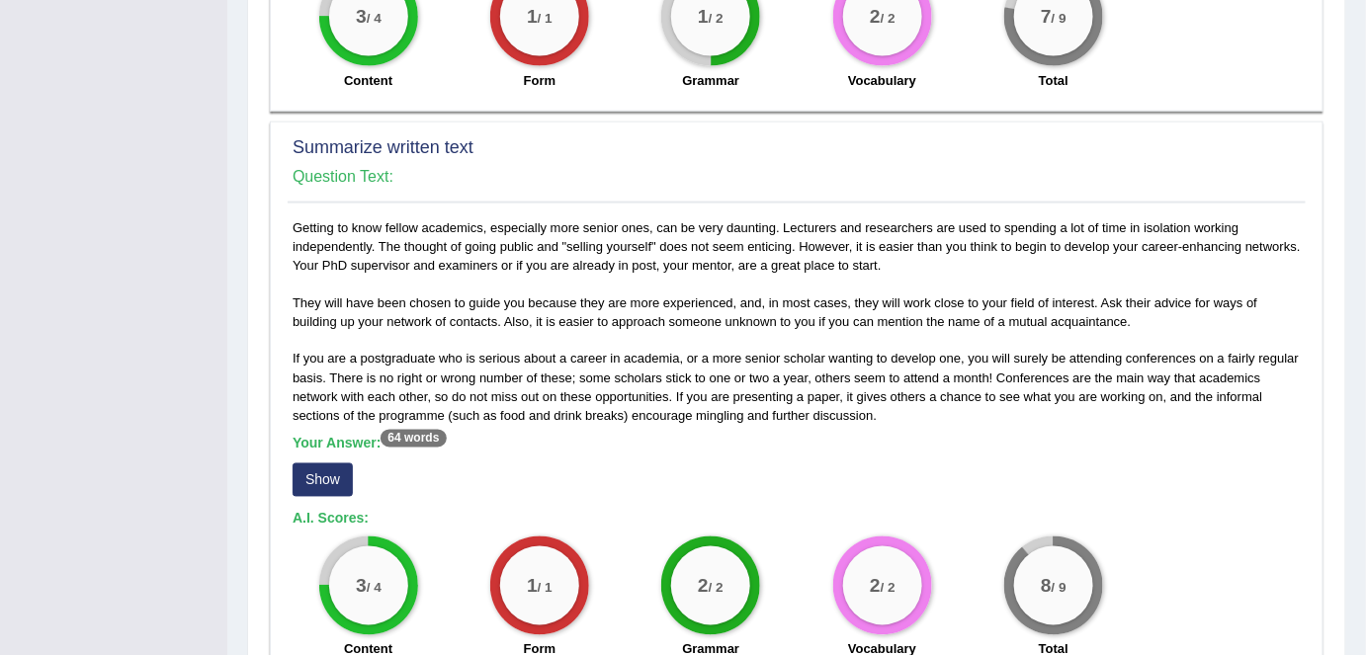
click at [312, 491] on div "Your Answer: 64 words Show" at bounding box center [797, 469] width 1008 height 66
click at [313, 472] on button "Show" at bounding box center [323, 480] width 60 height 34
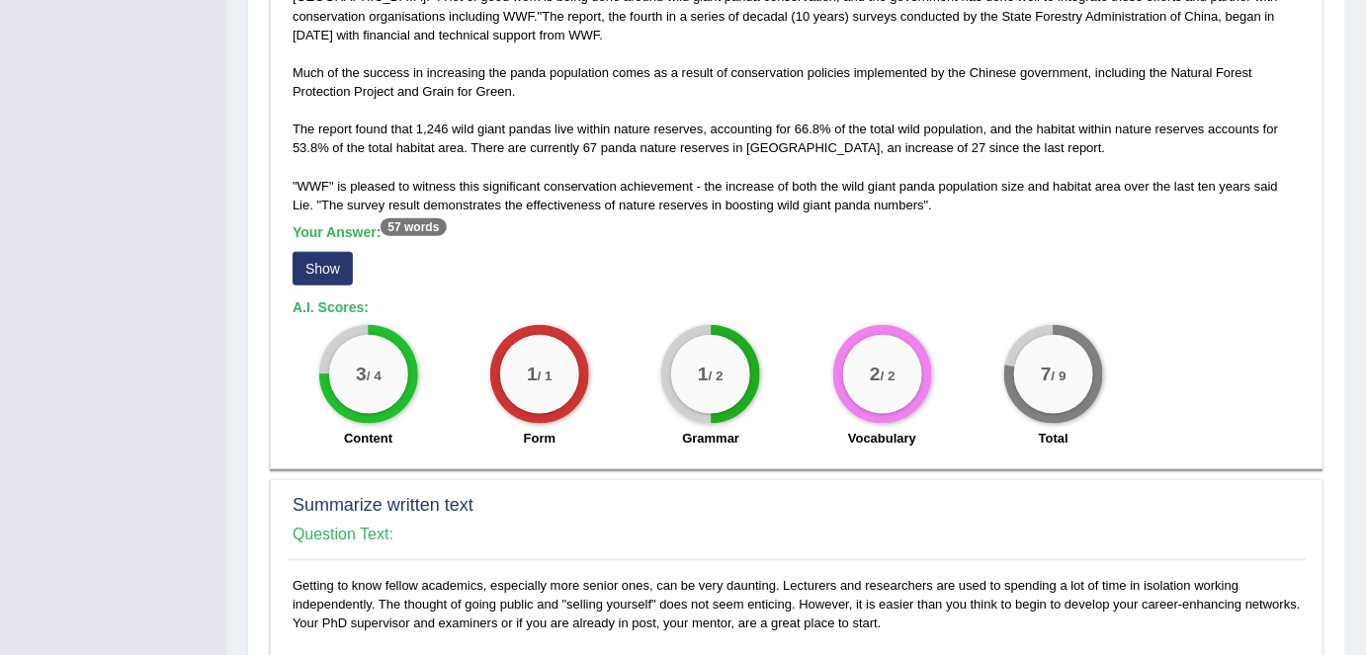
scroll to position [561, 0]
click at [316, 246] on div "Your Answer: 57 words Show" at bounding box center [797, 258] width 1008 height 66
click at [316, 258] on button "Show" at bounding box center [323, 270] width 60 height 34
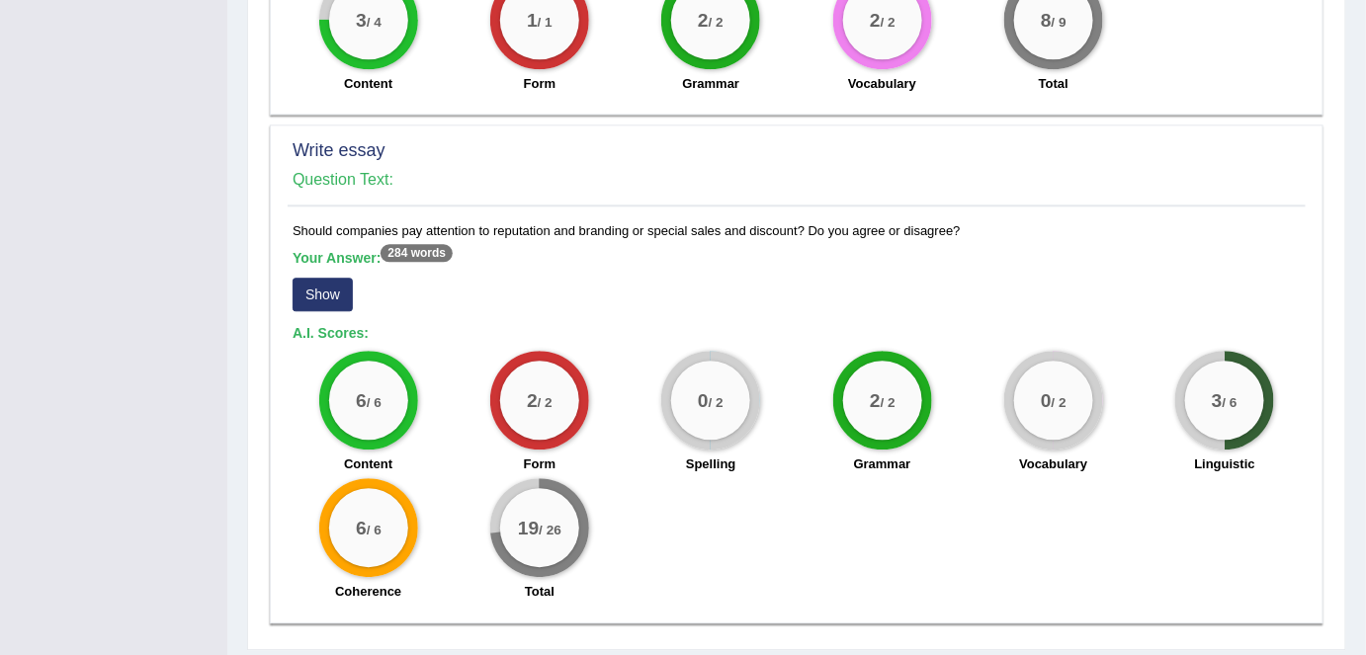
scroll to position [1524, 0]
click at [319, 295] on button "Show" at bounding box center [323, 294] width 60 height 34
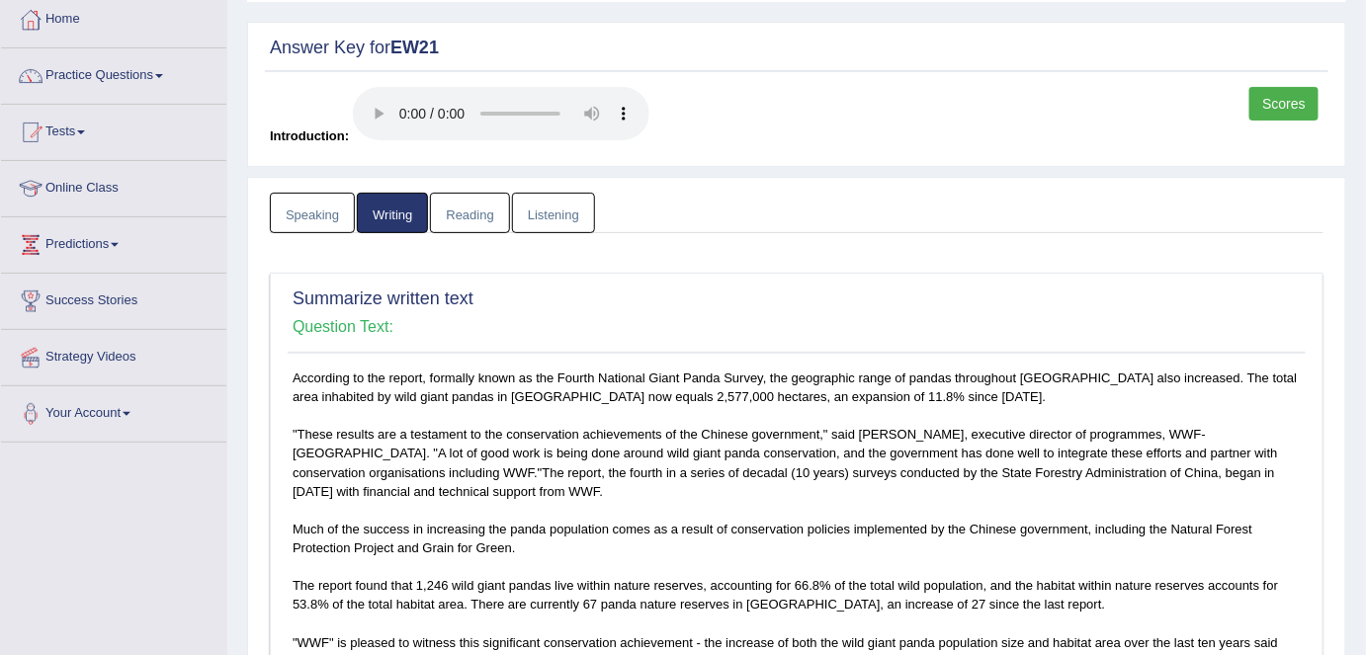
scroll to position [0, 0]
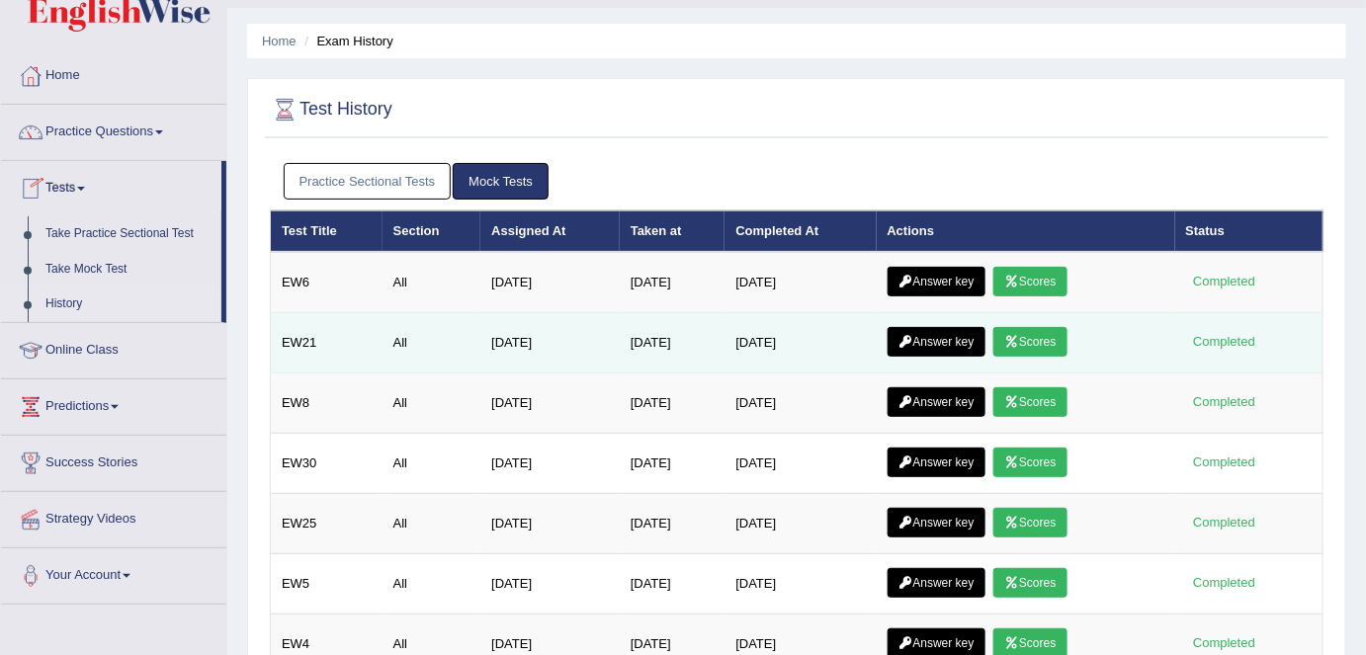
drag, startPoint x: 0, startPoint y: 0, endPoint x: 939, endPoint y: 346, distance: 1000.5
click at [939, 346] on link "Answer key" at bounding box center [936, 342] width 98 height 30
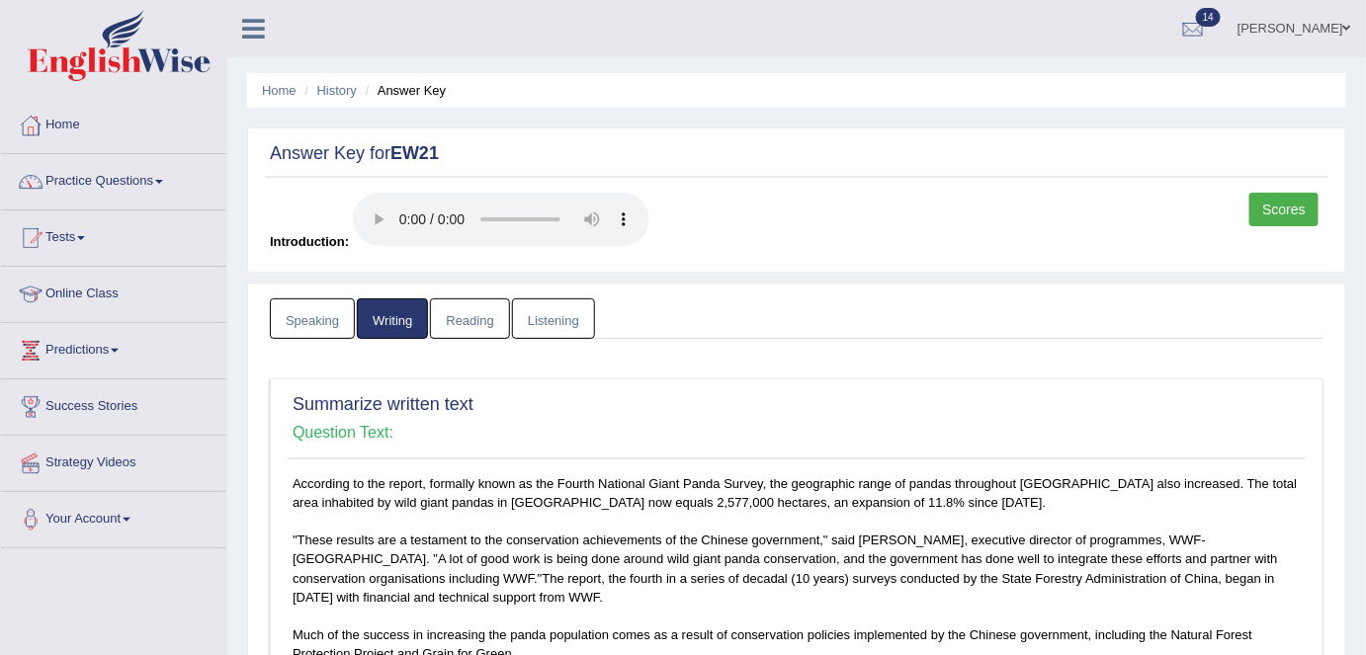
click at [451, 322] on link "Reading" at bounding box center [469, 318] width 79 height 41
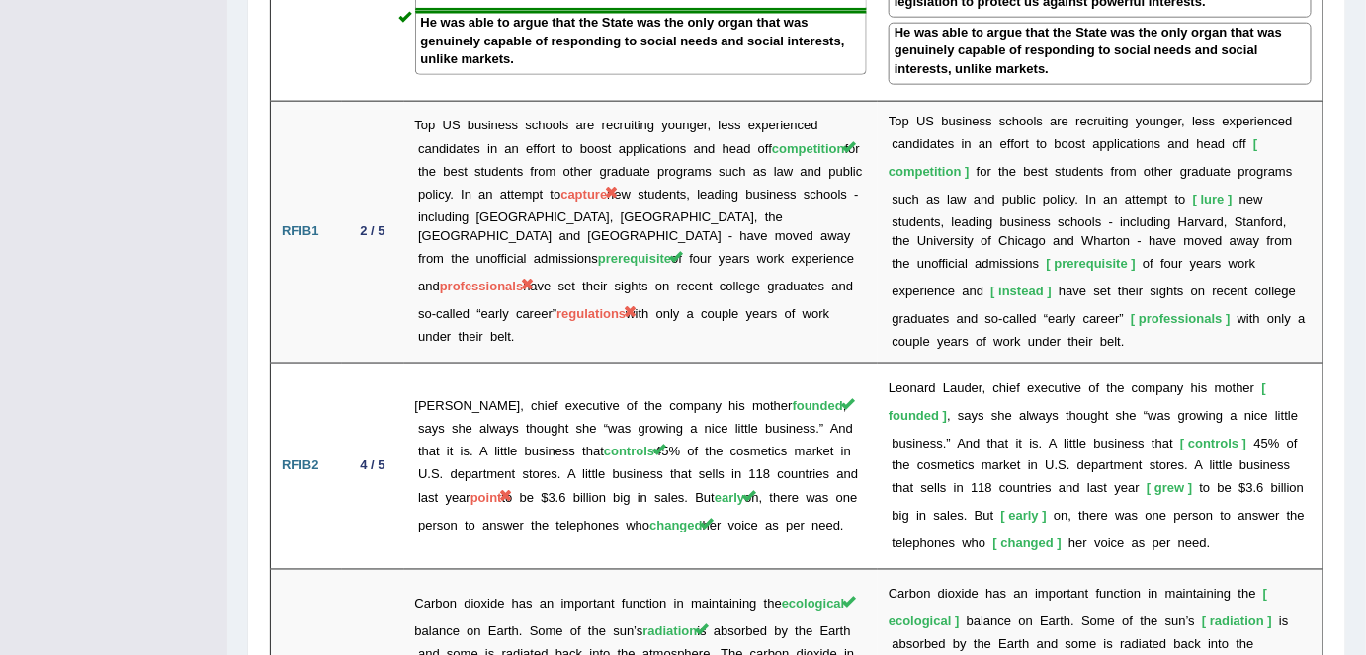
scroll to position [3303, 0]
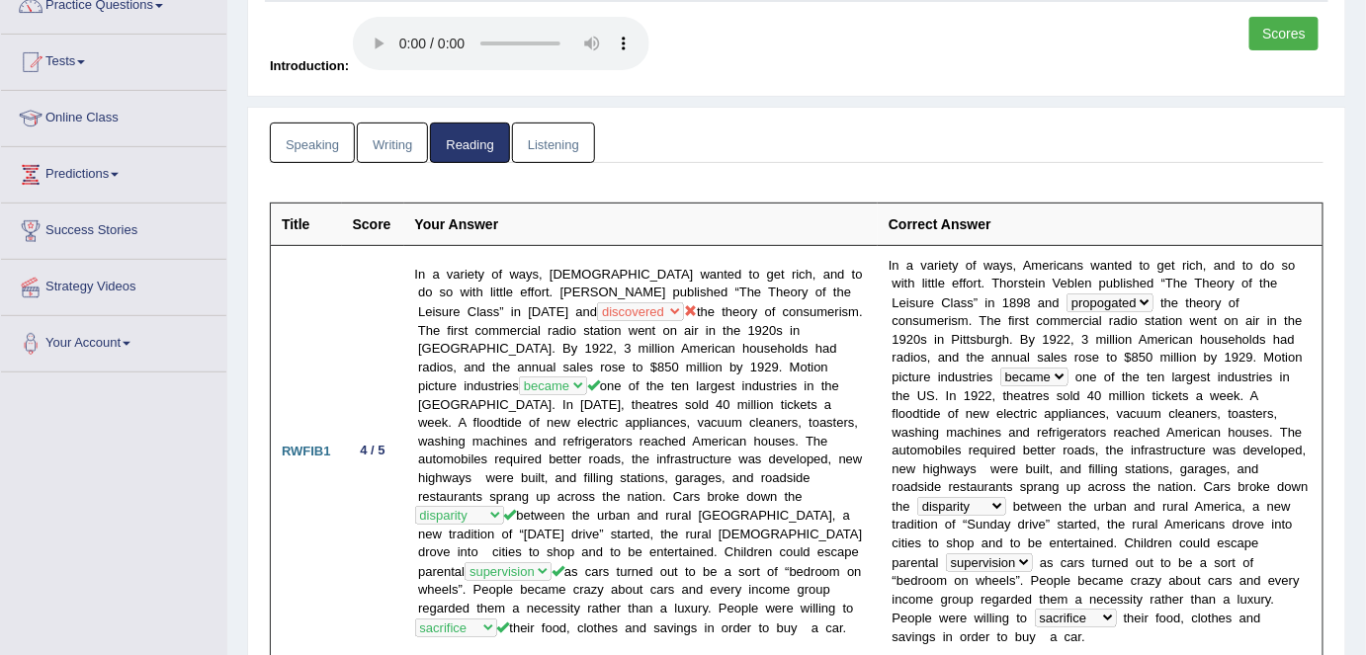
scroll to position [176, 0]
click at [539, 145] on link "Listening" at bounding box center [553, 143] width 83 height 41
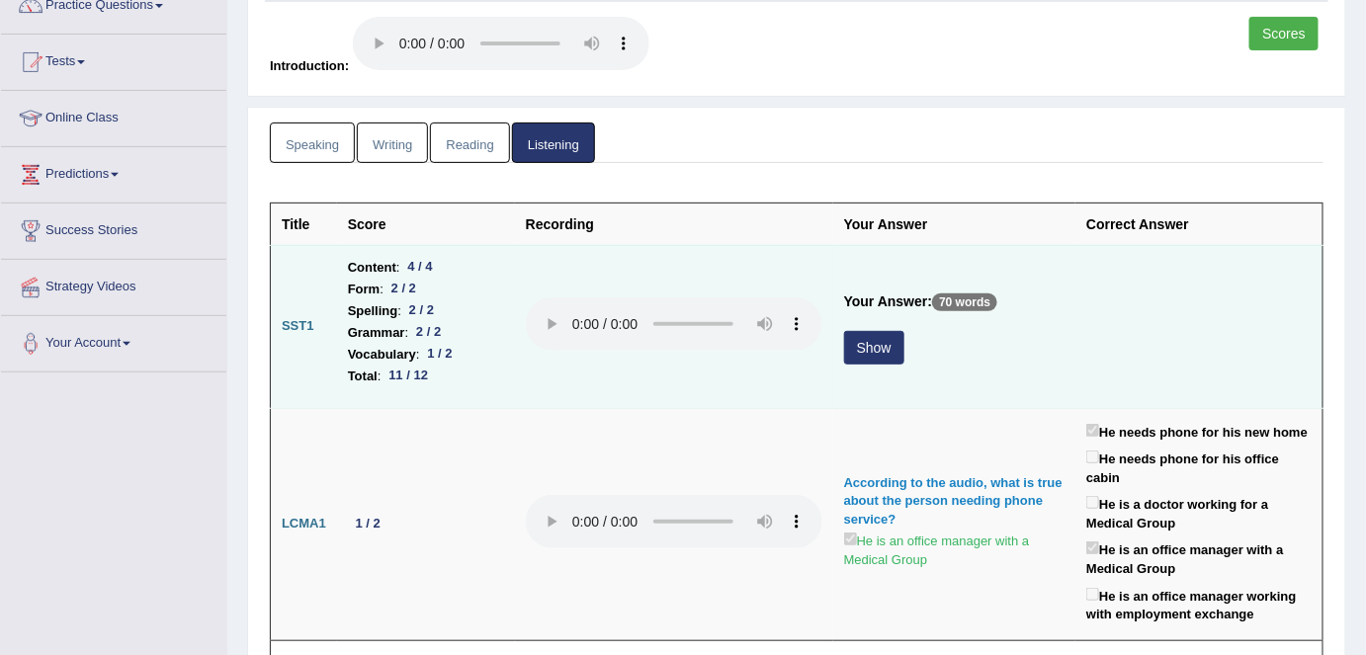
click at [871, 349] on button "Show" at bounding box center [874, 348] width 60 height 34
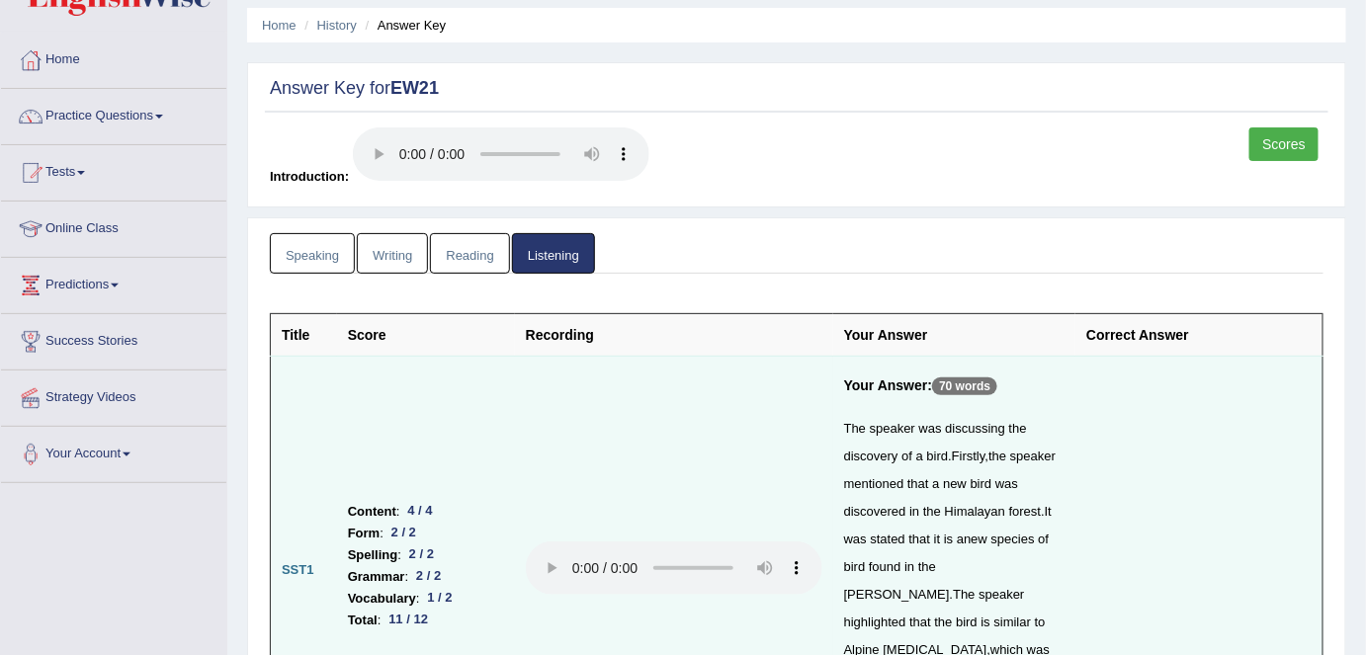
scroll to position [0, 0]
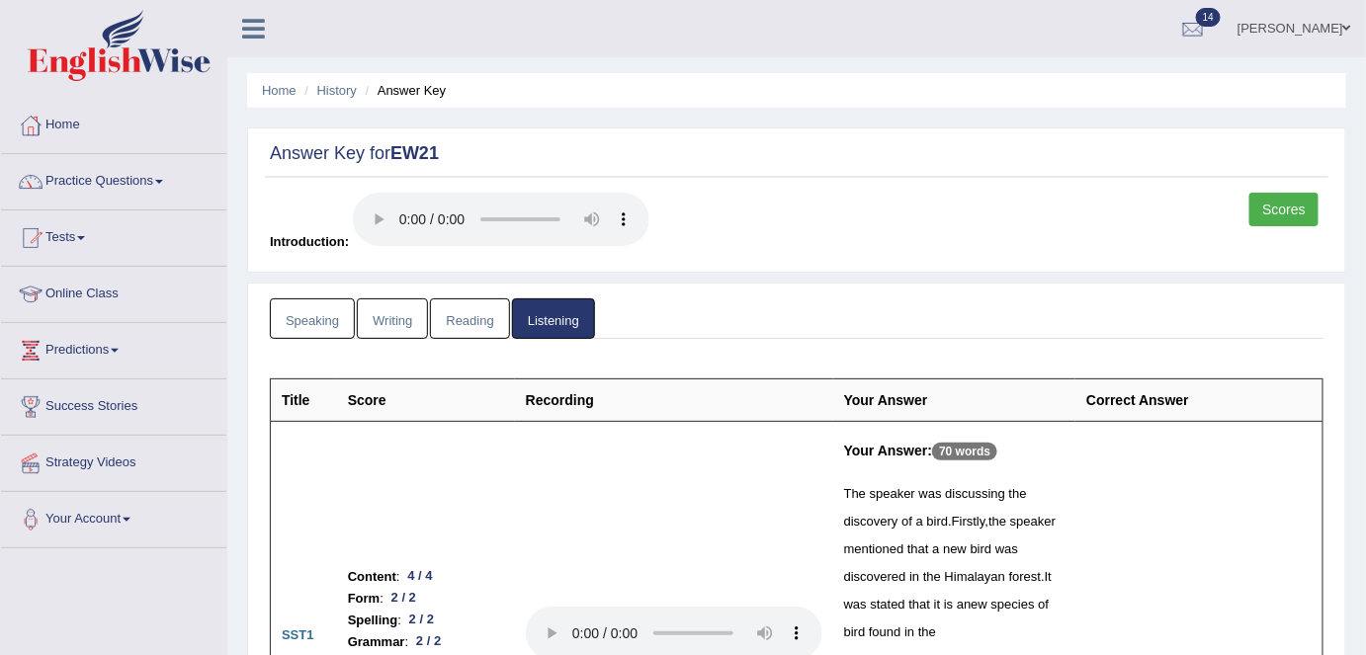
click at [1297, 204] on link "Scores" at bounding box center [1283, 210] width 69 height 34
